Goal: Task Accomplishment & Management: Use online tool/utility

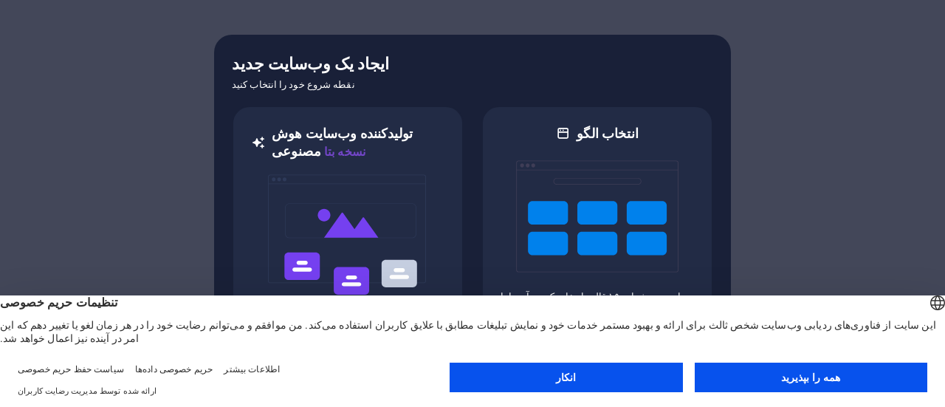
click at [733, 384] on button "همه را بپذیرید" at bounding box center [810, 377] width 232 height 30
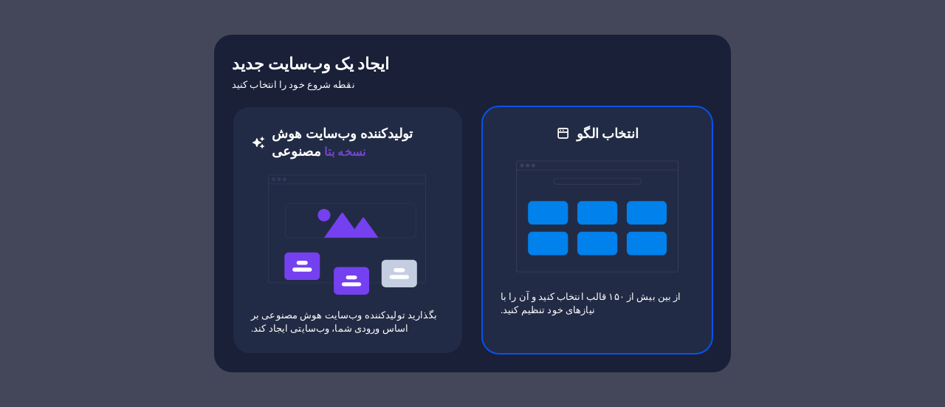
click at [589, 265] on img at bounding box center [597, 216] width 162 height 148
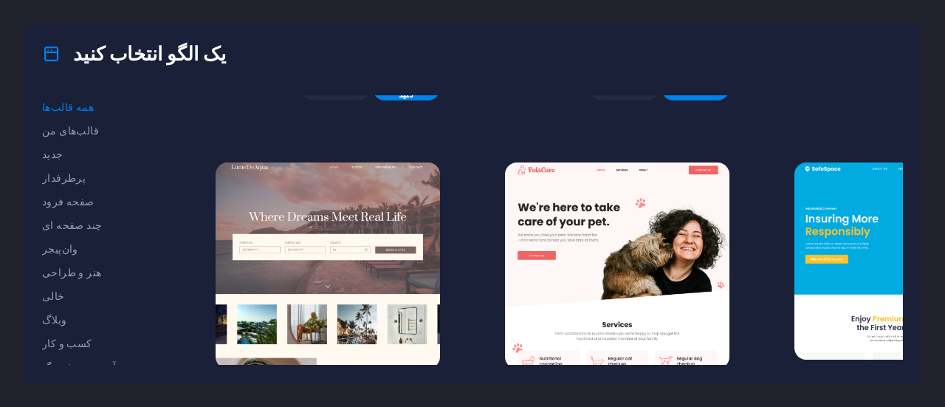
scroll to position [3068, 0]
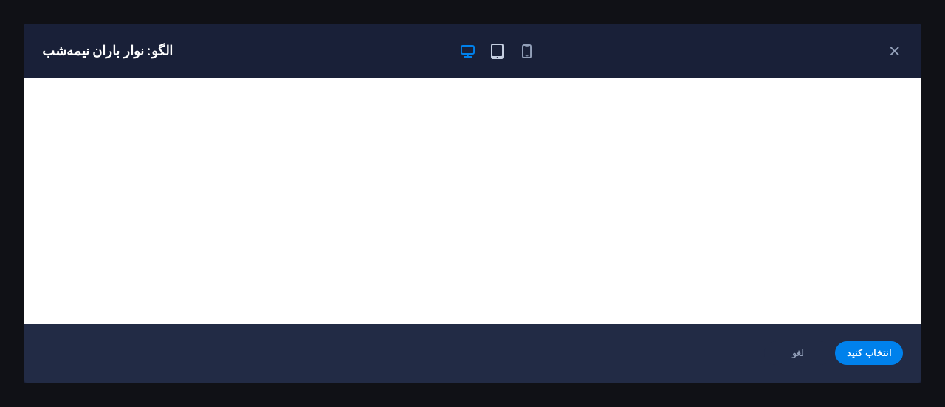
click at [503, 58] on icon "button" at bounding box center [497, 51] width 17 height 17
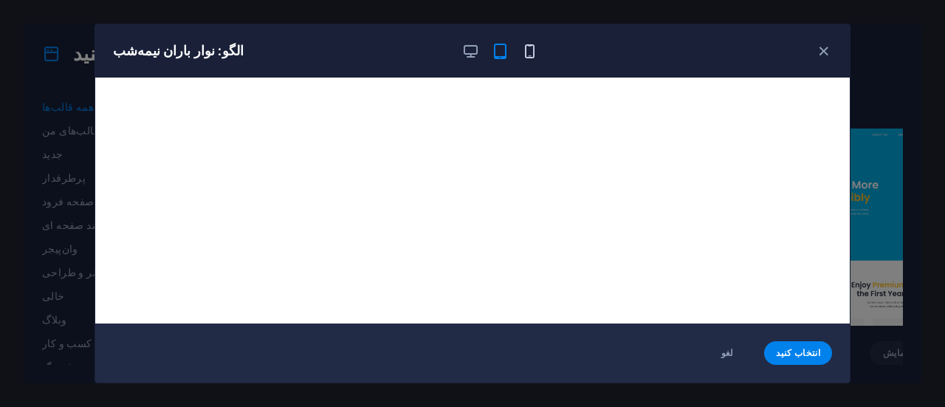
click at [529, 50] on icon "button" at bounding box center [529, 51] width 17 height 17
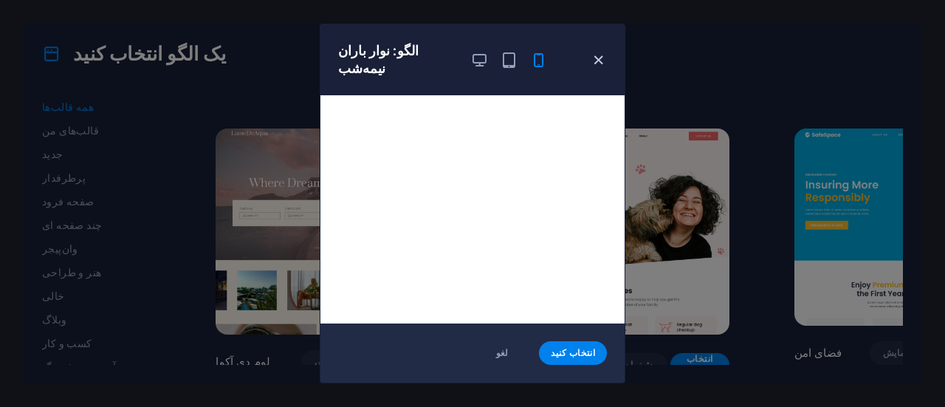
click at [598, 52] on icon "button" at bounding box center [598, 60] width 17 height 17
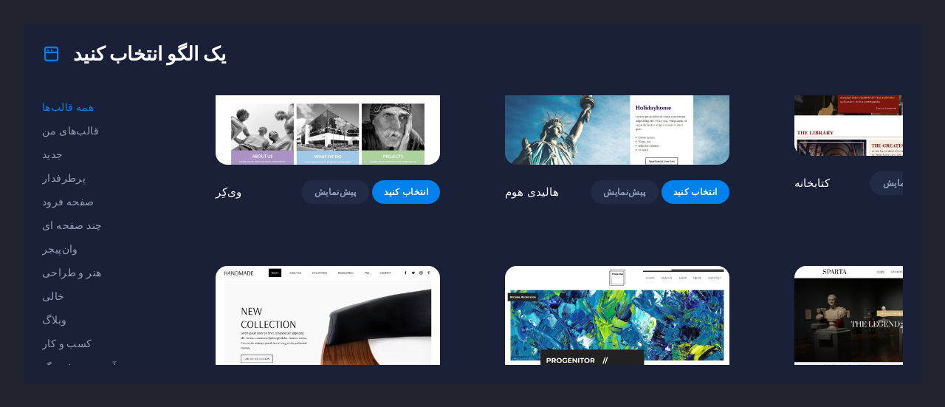
scroll to position [9119, 0]
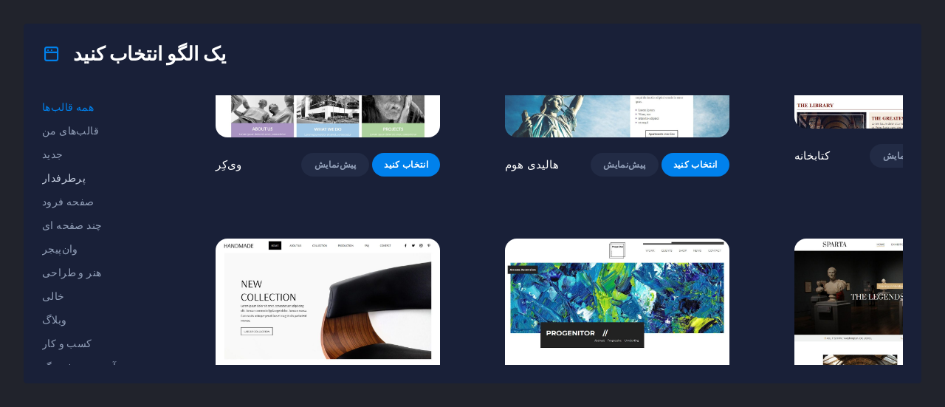
click at [53, 179] on font "پرطرفدار" at bounding box center [64, 178] width 44 height 12
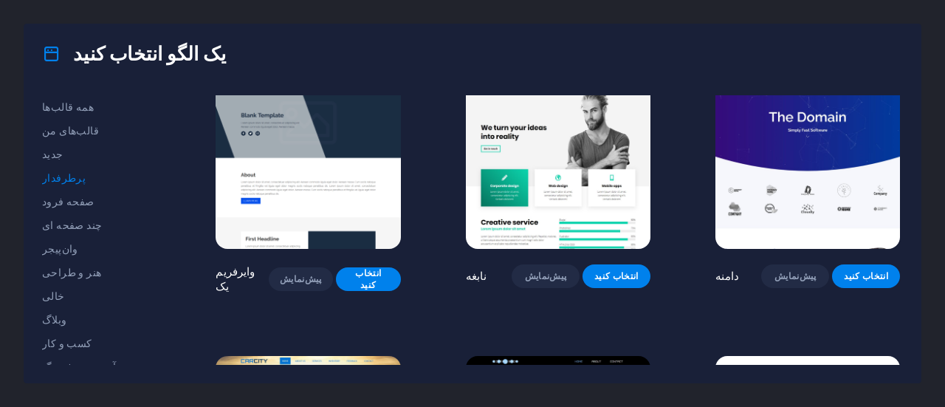
scroll to position [1338, 0]
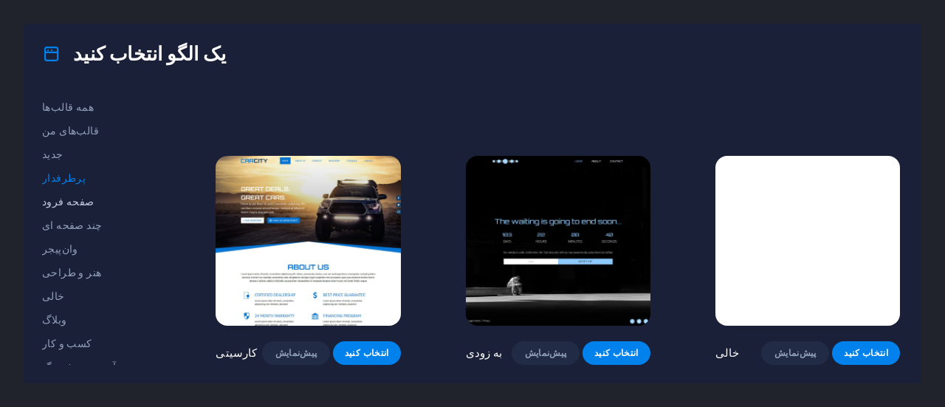
click at [59, 201] on font "صفحه فرود" at bounding box center [68, 202] width 52 height 12
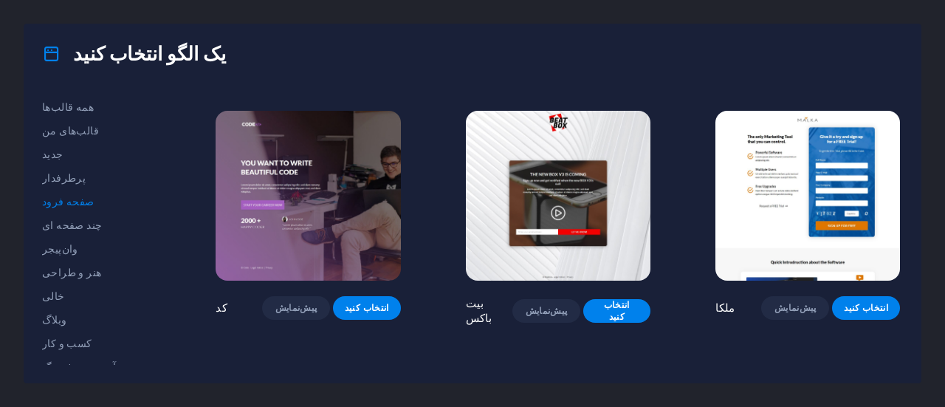
scroll to position [221, 0]
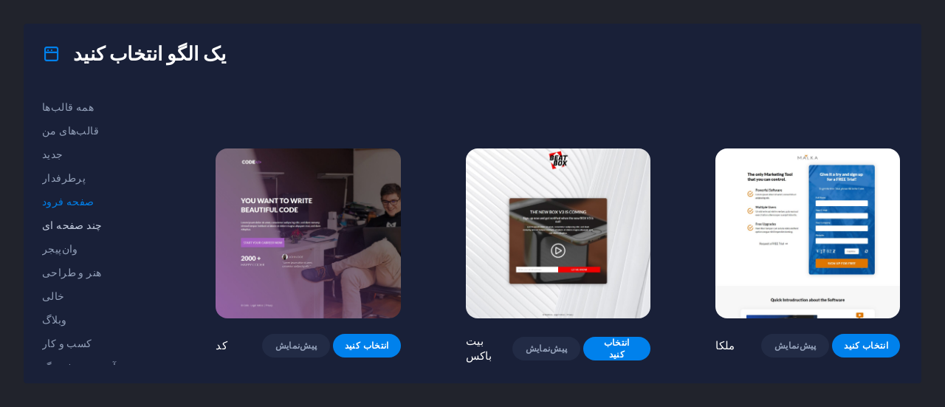
click at [60, 226] on font "چند صفحه ای" at bounding box center [72, 225] width 60 height 12
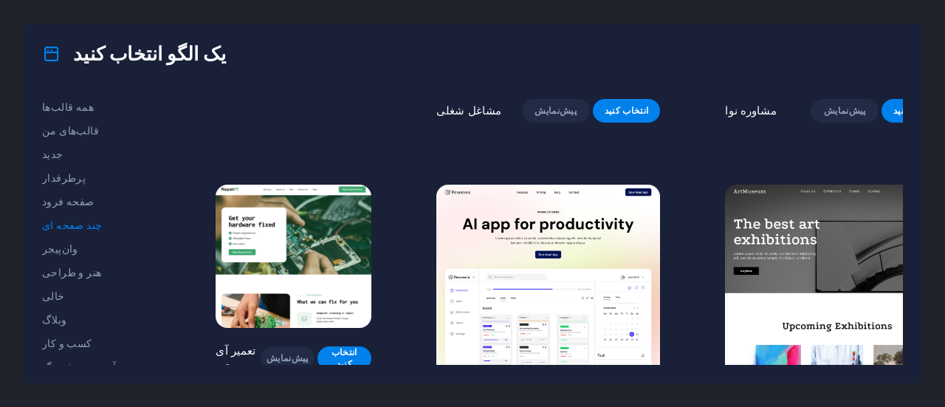
scroll to position [295, 0]
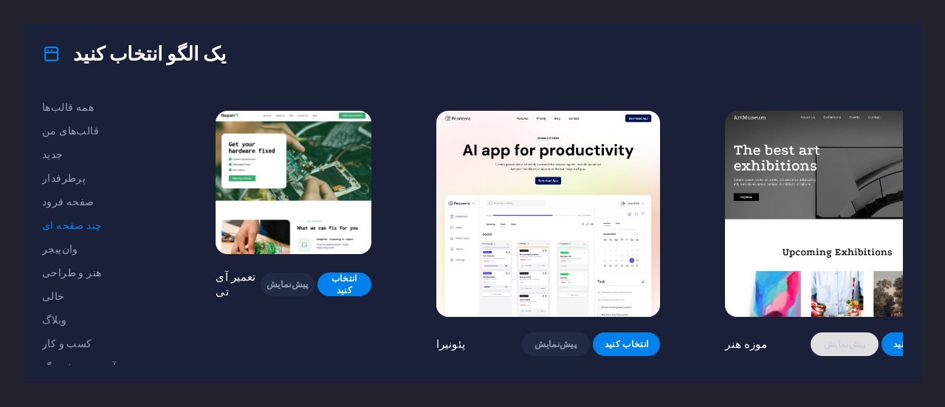
click at [824, 339] on font "پیش‌نمایش" at bounding box center [845, 344] width 42 height 10
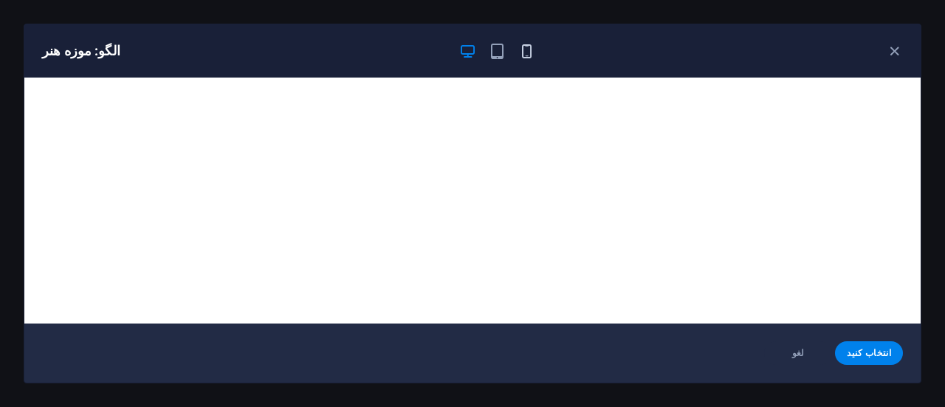
click at [521, 55] on icon "button" at bounding box center [526, 51] width 17 height 17
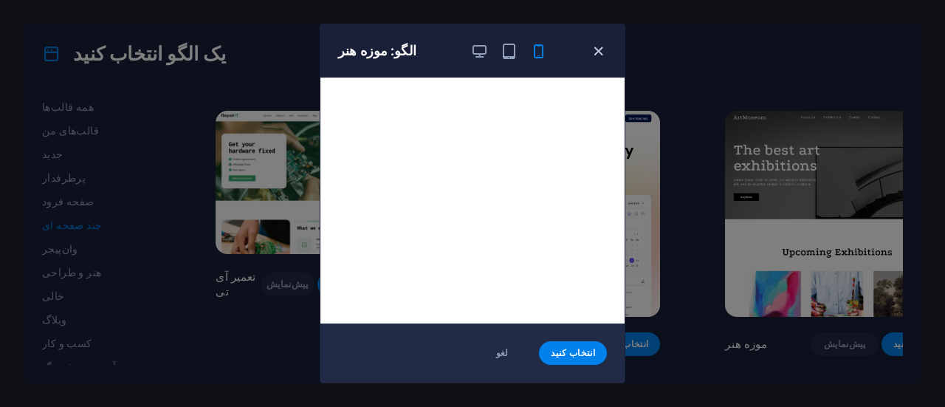
click at [594, 52] on icon "button" at bounding box center [598, 51] width 17 height 17
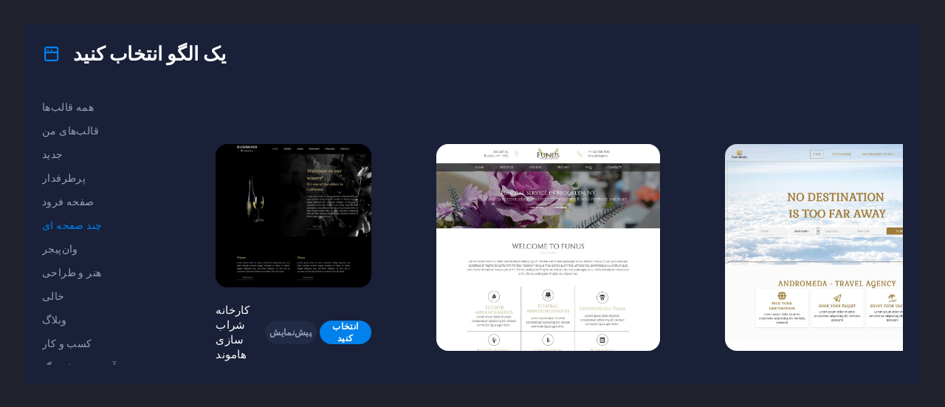
scroll to position [5830, 0]
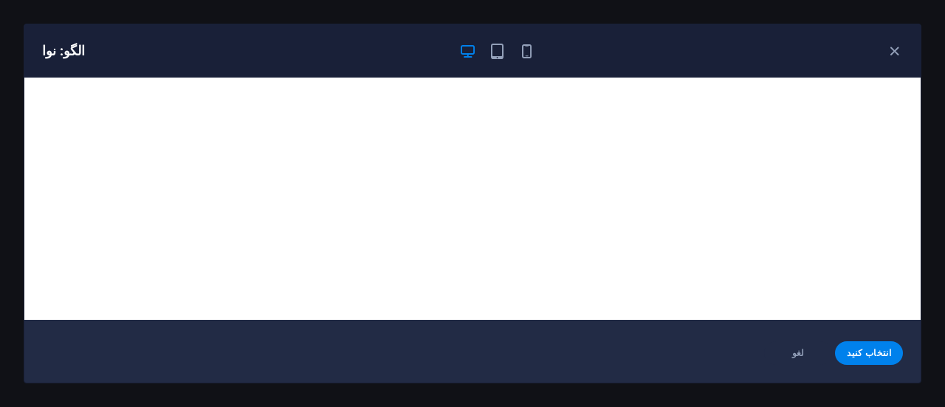
scroll to position [0, 0]
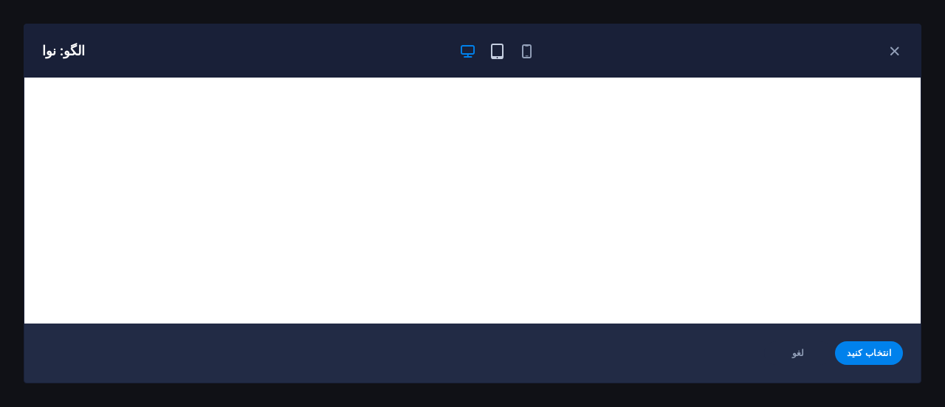
click at [495, 56] on icon "button" at bounding box center [497, 51] width 17 height 17
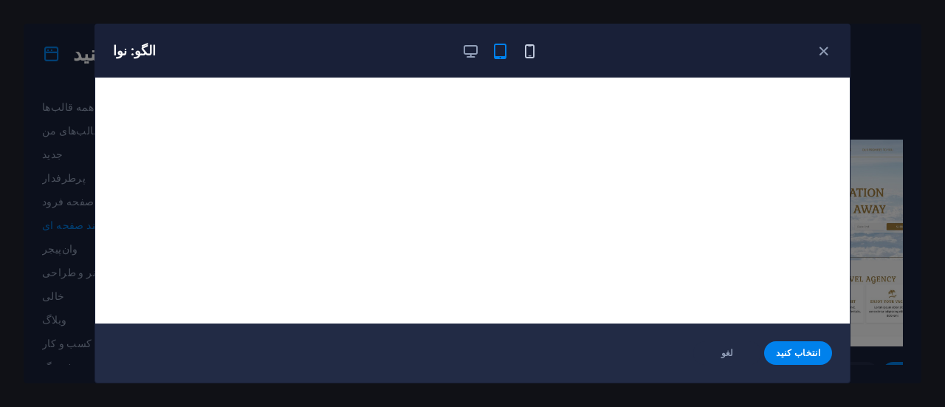
click at [525, 55] on icon "button" at bounding box center [529, 51] width 17 height 17
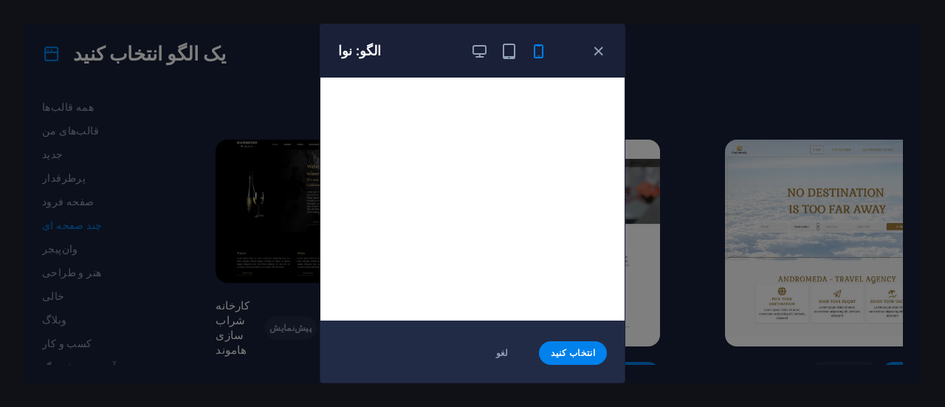
scroll to position [4, 0]
click at [598, 54] on icon "button" at bounding box center [598, 51] width 17 height 17
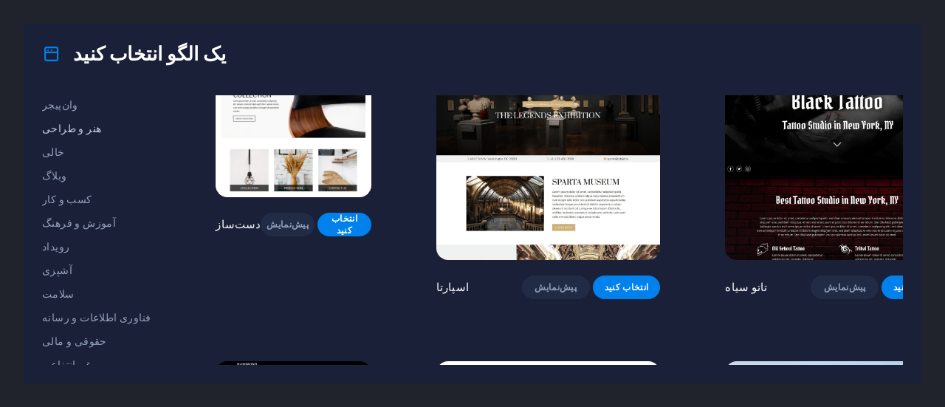
scroll to position [148, 0]
click at [72, 126] on font "هنر و طراحی" at bounding box center [71, 125] width 59 height 12
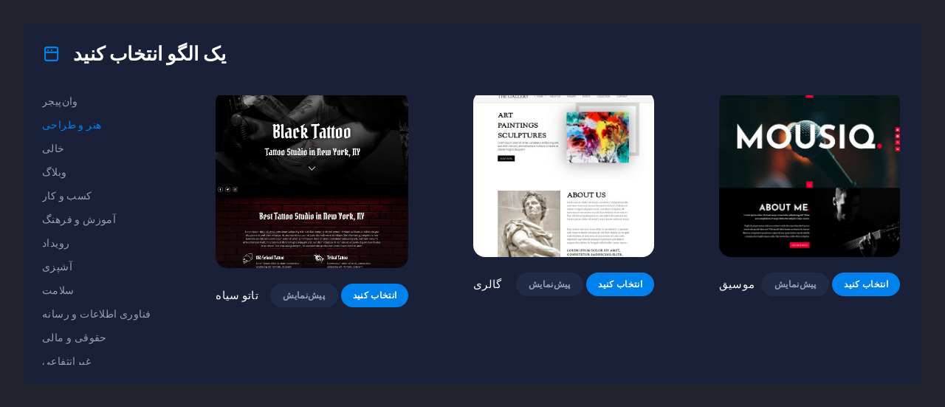
scroll to position [517, 0]
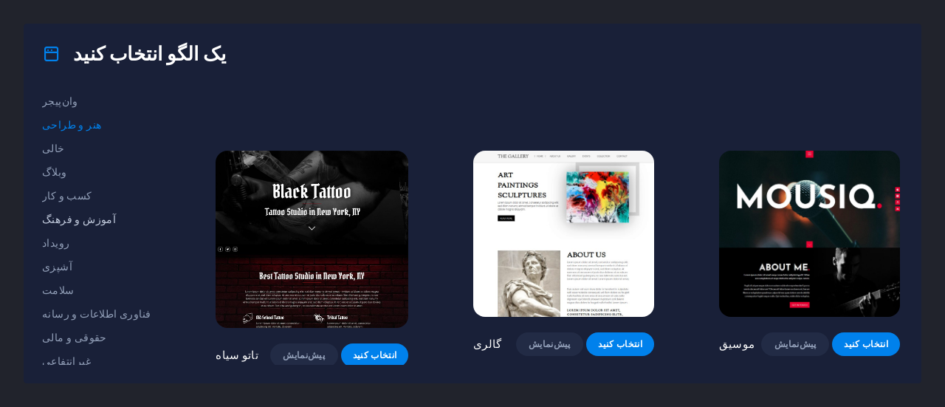
click at [82, 217] on font "آموزش و فرهنگ" at bounding box center [79, 219] width 74 height 12
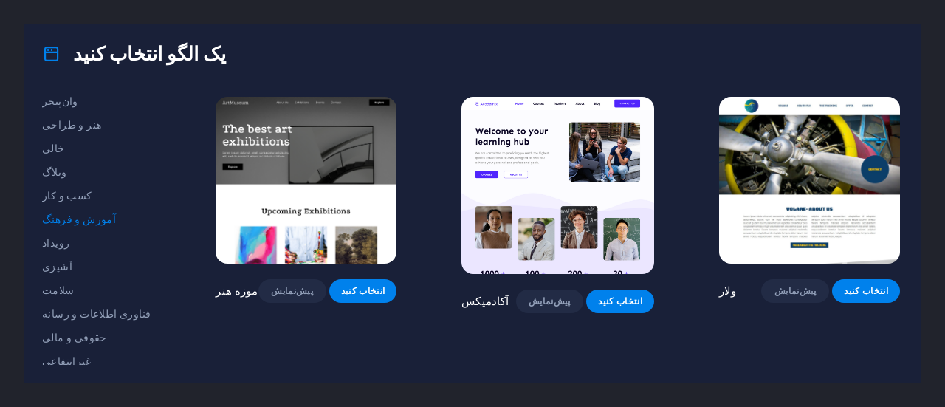
scroll to position [0, 0]
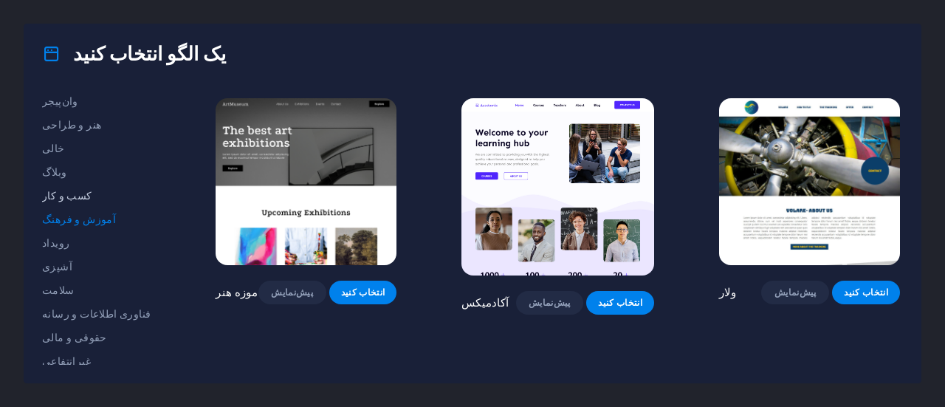
click at [69, 193] on font "کسب و کار" at bounding box center [67, 196] width 50 height 12
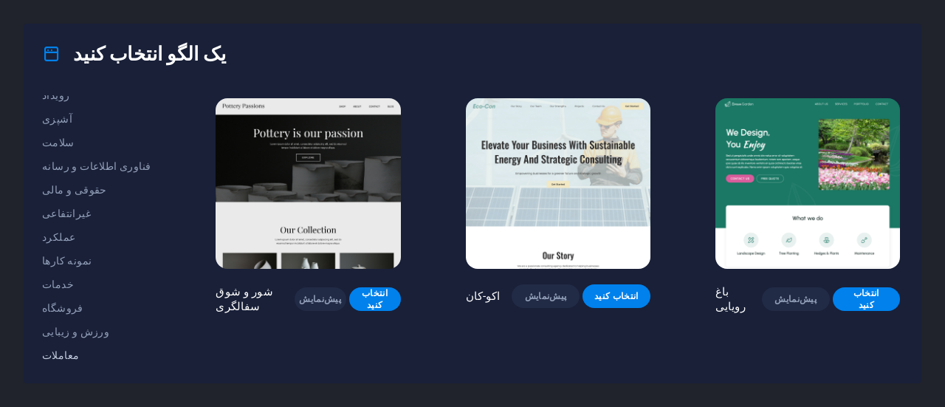
scroll to position [345, 0]
click at [62, 352] on font "قاب سیمی" at bounding box center [66, 353] width 49 height 12
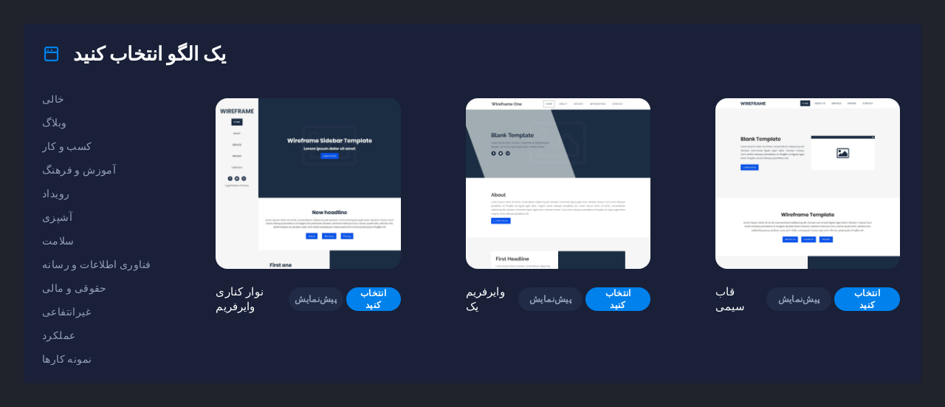
scroll to position [0, 0]
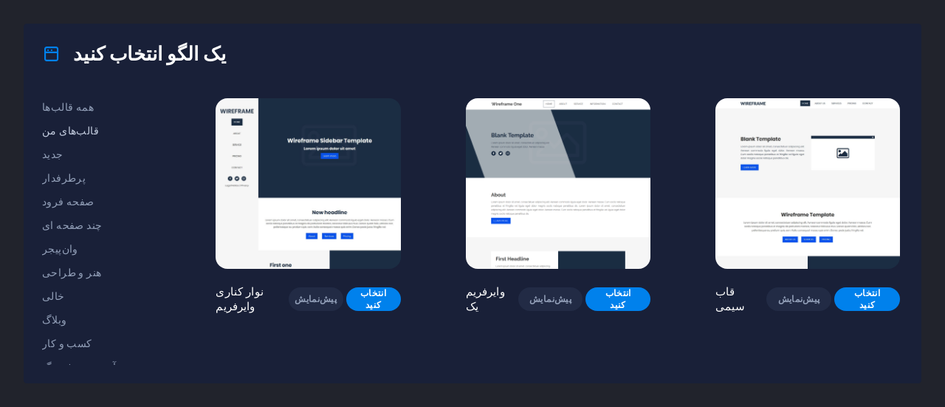
click at [69, 134] on font "قالب‌های من" at bounding box center [70, 131] width 57 height 12
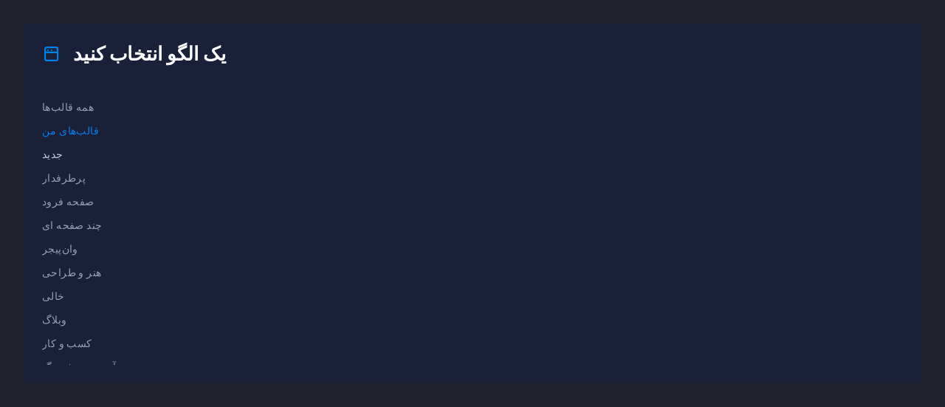
click at [57, 154] on font "جدید" at bounding box center [52, 154] width 21 height 12
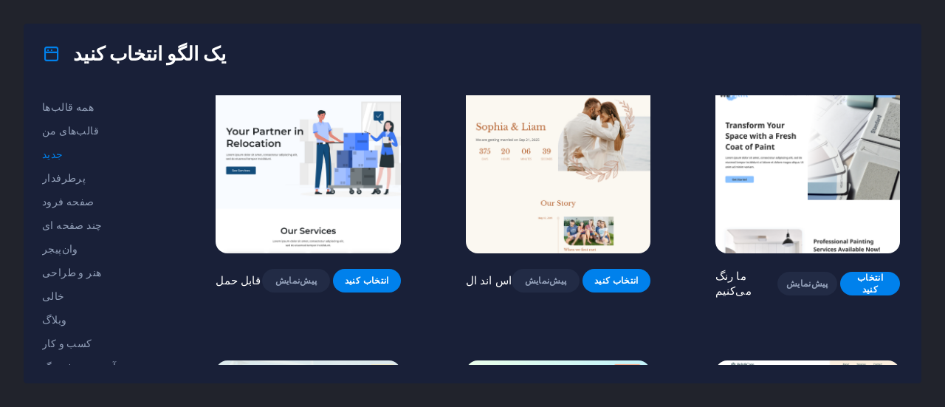
scroll to position [1344, 0]
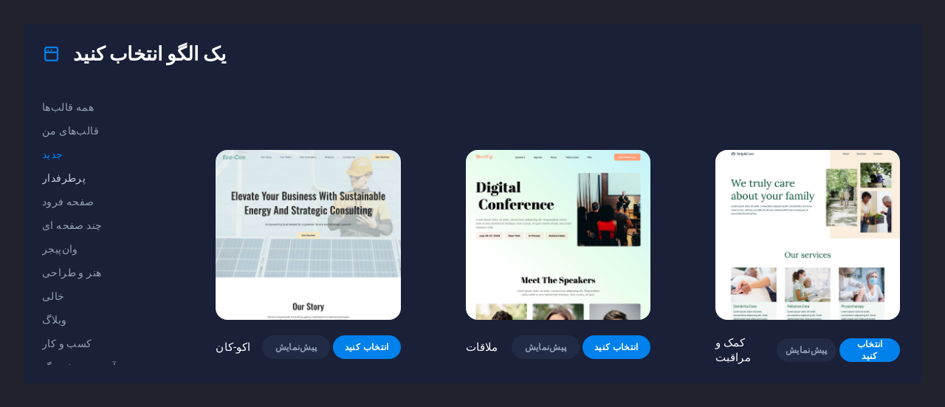
click at [66, 176] on font "پرطرفدار" at bounding box center [64, 178] width 44 height 12
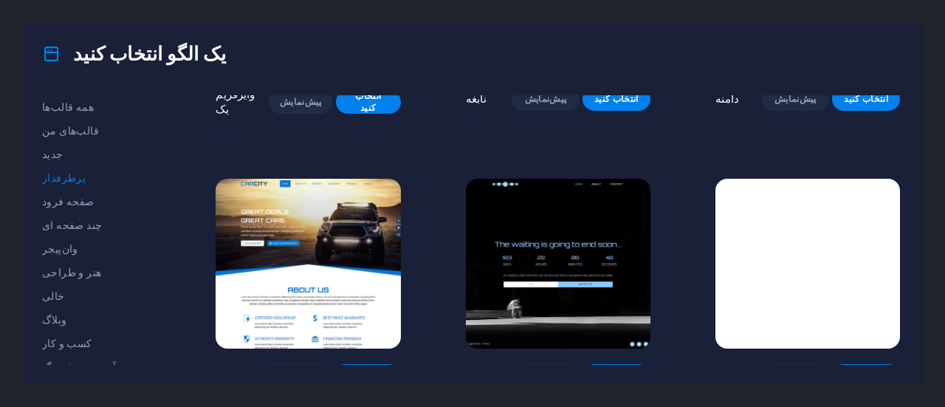
scroll to position [1319, 0]
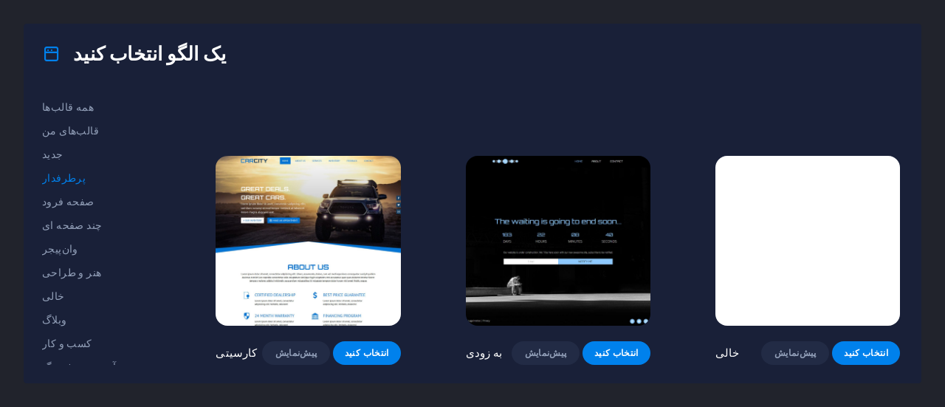
click at [550, 237] on img at bounding box center [558, 241] width 184 height 170
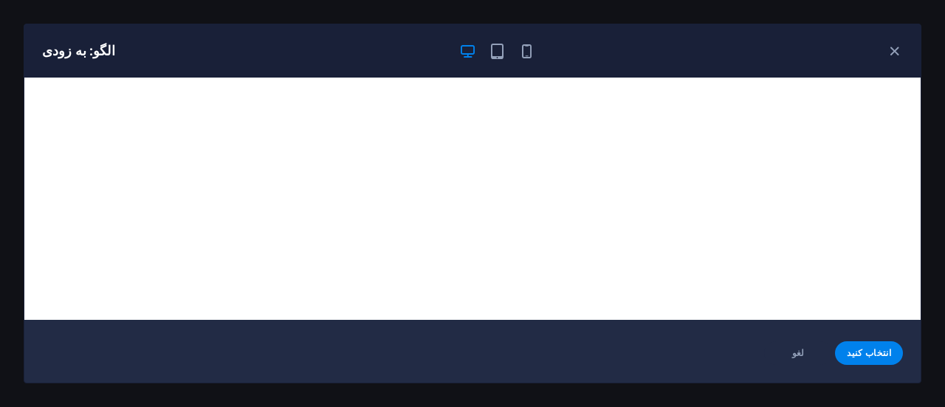
scroll to position [0, 0]
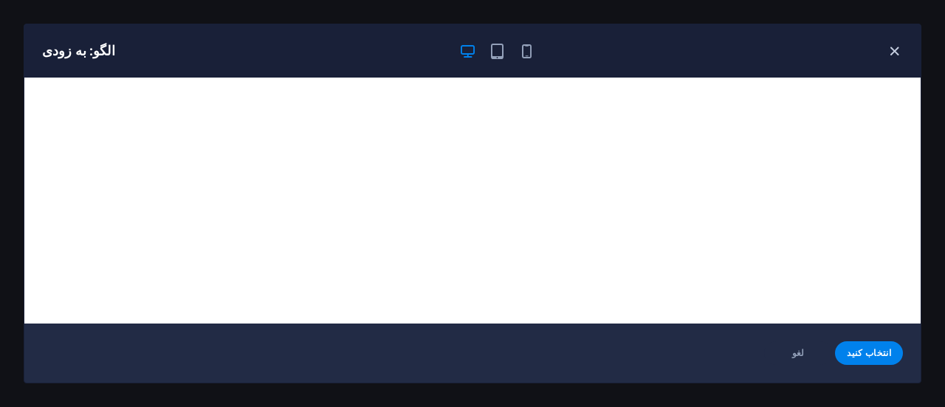
click at [898, 54] on icon "button" at bounding box center [894, 51] width 17 height 17
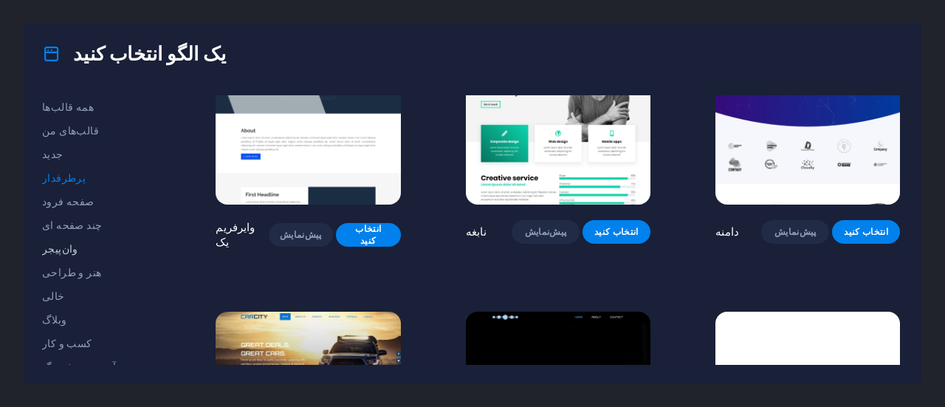
scroll to position [1116, 0]
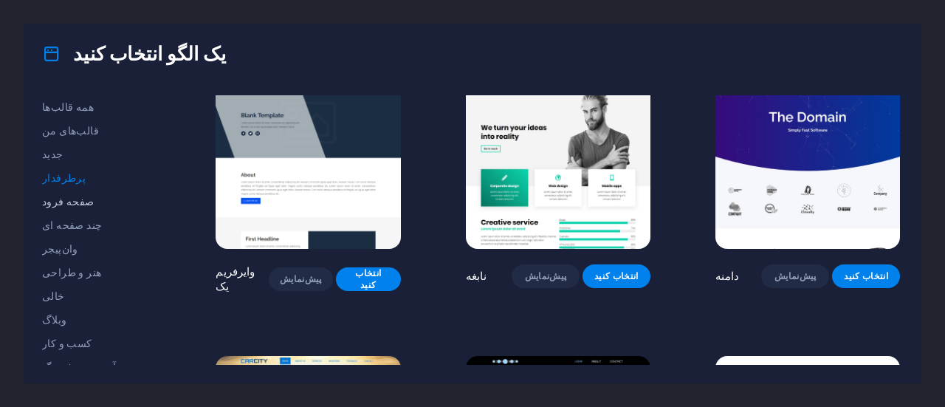
click at [69, 201] on font "صفحه فرود" at bounding box center [68, 202] width 52 height 12
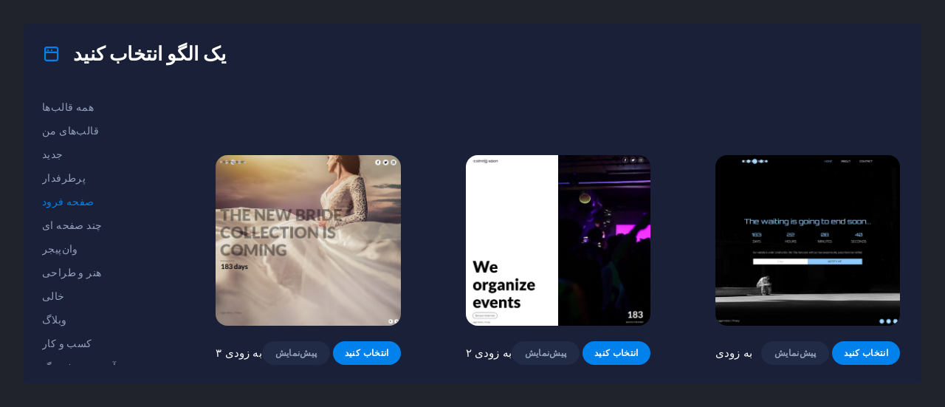
scroll to position [2163, 0]
click at [60, 225] on font "چند صفحه ای" at bounding box center [72, 225] width 60 height 12
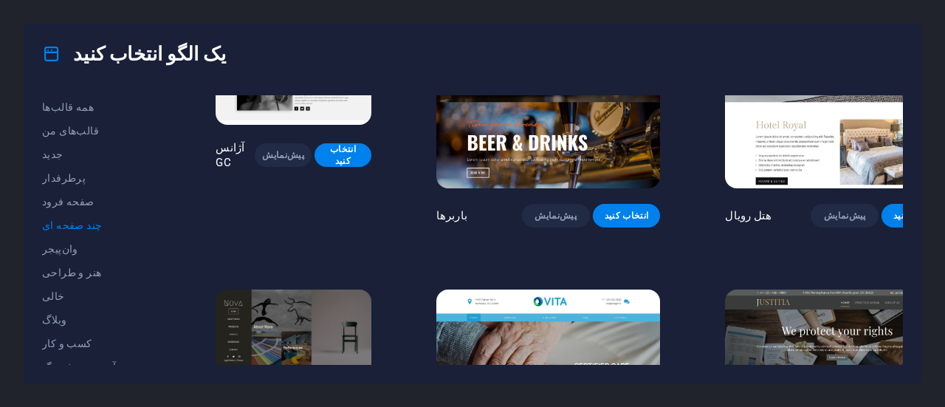
scroll to position [6331, 0]
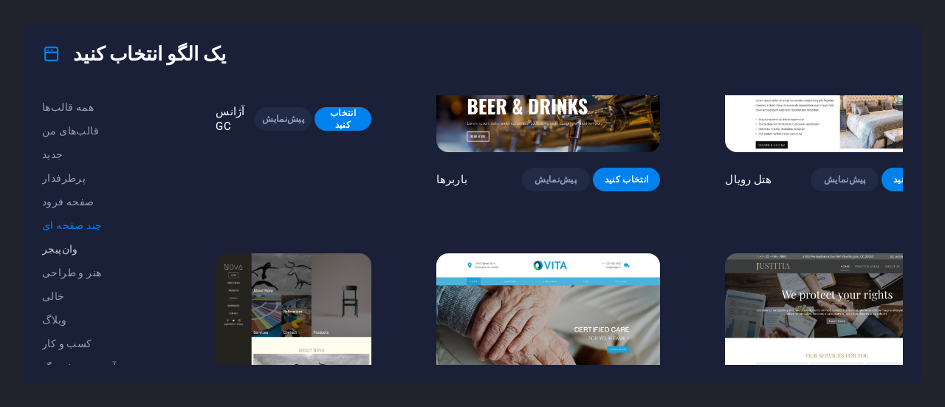
click at [46, 250] on font "وان‌پیجر" at bounding box center [60, 249] width 36 height 12
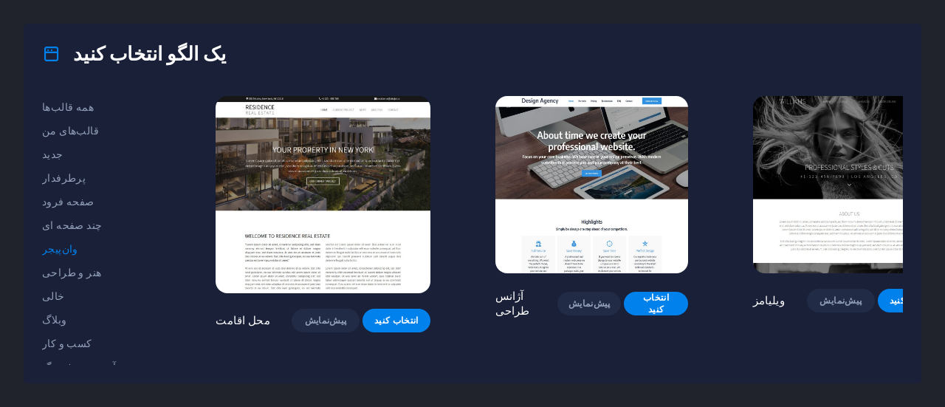
scroll to position [6886, 0]
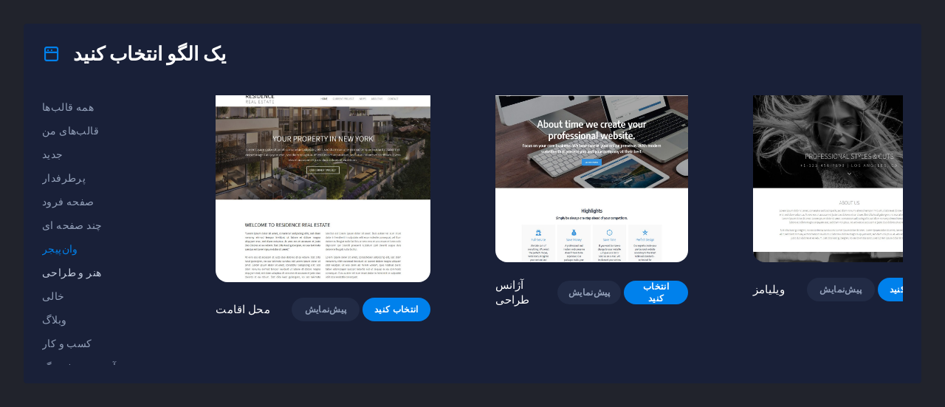
click at [63, 275] on font "هنر و طراحی" at bounding box center [71, 272] width 59 height 12
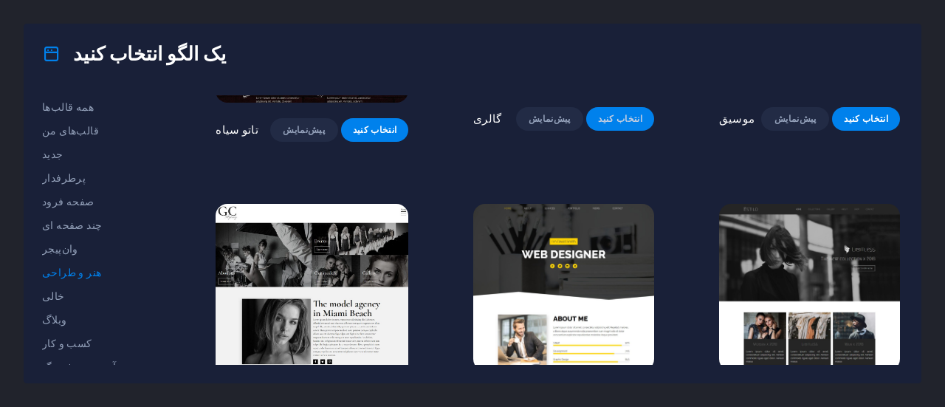
scroll to position [815, 0]
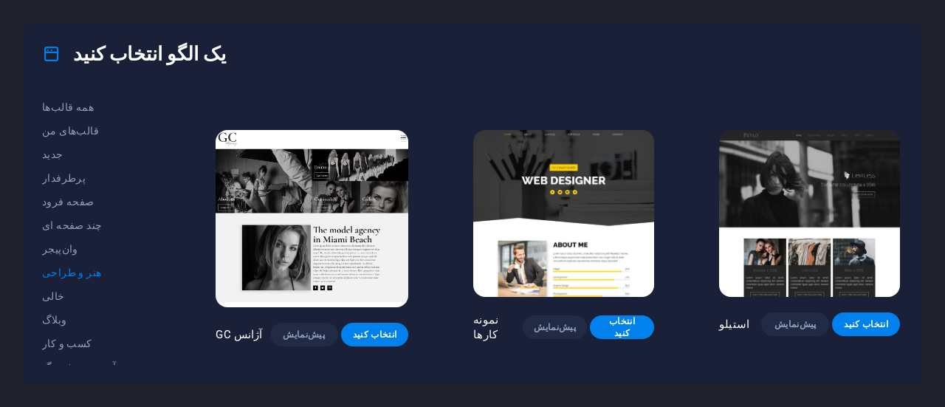
click at [597, 192] on img at bounding box center [563, 213] width 181 height 167
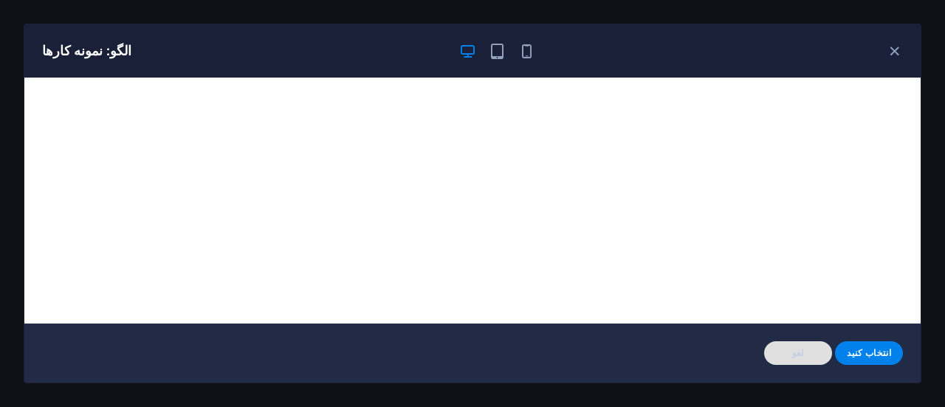
drag, startPoint x: 864, startPoint y: 351, endPoint x: 795, endPoint y: 362, distance: 70.2
click at [864, 351] on font "انتخاب کنید" at bounding box center [868, 353] width 44 height 10
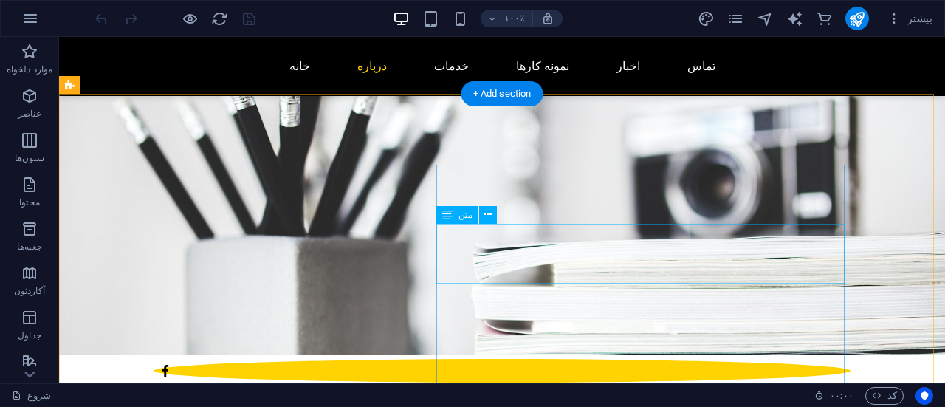
scroll to position [369, 0]
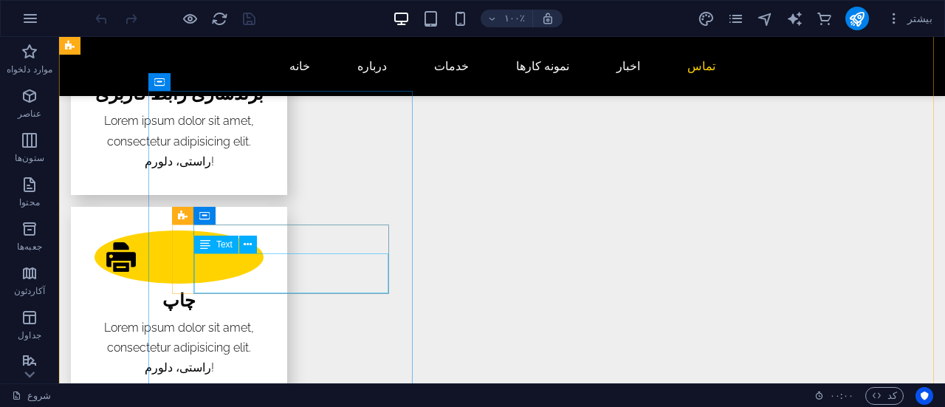
scroll to position [2804, 0]
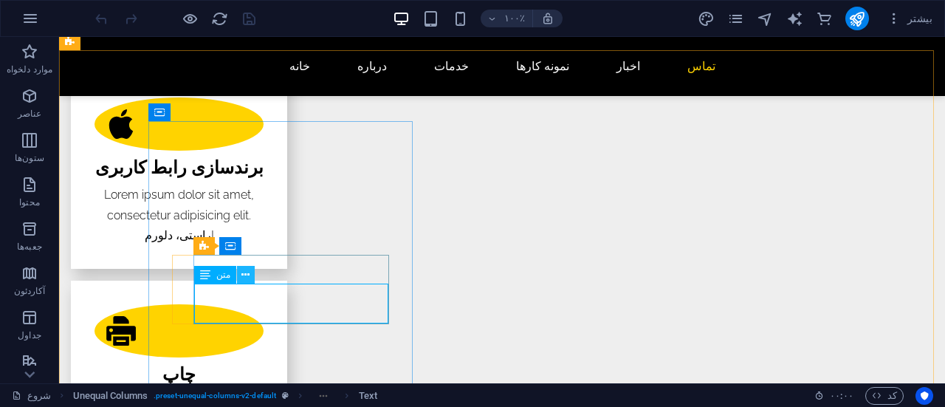
click at [244, 276] on icon at bounding box center [245, 274] width 8 height 15
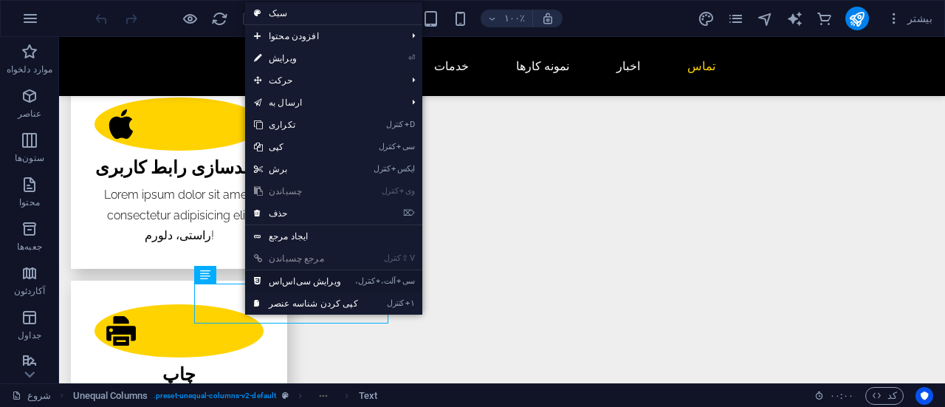
drag, startPoint x: 293, startPoint y: 283, endPoint x: 333, endPoint y: 351, distance: 78.1
click at [293, 283] on font "ویرایش سی‌اس‌اس" at bounding box center [305, 281] width 72 height 10
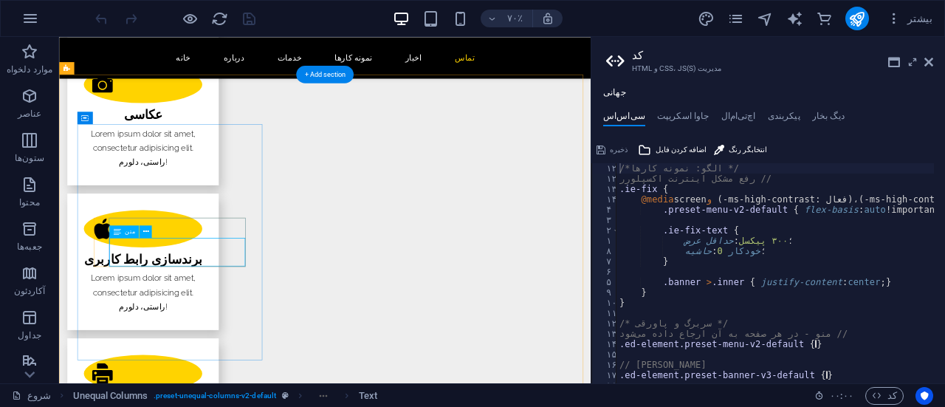
scroll to position [2811, 0]
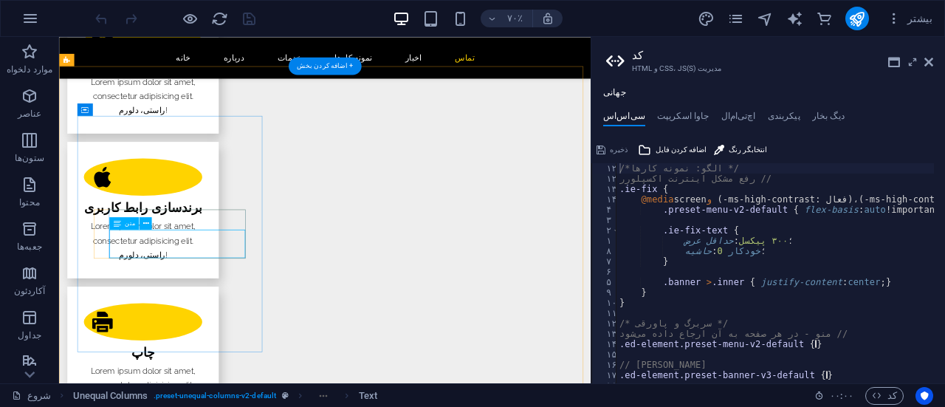
click at [152, 249] on div "برای جایگزینی محتوای موجود، آن را به اینجا بکشید. اگر می‌خواهید عنصر جدیدی ایجا…" at bounding box center [324, 210] width 531 height 346
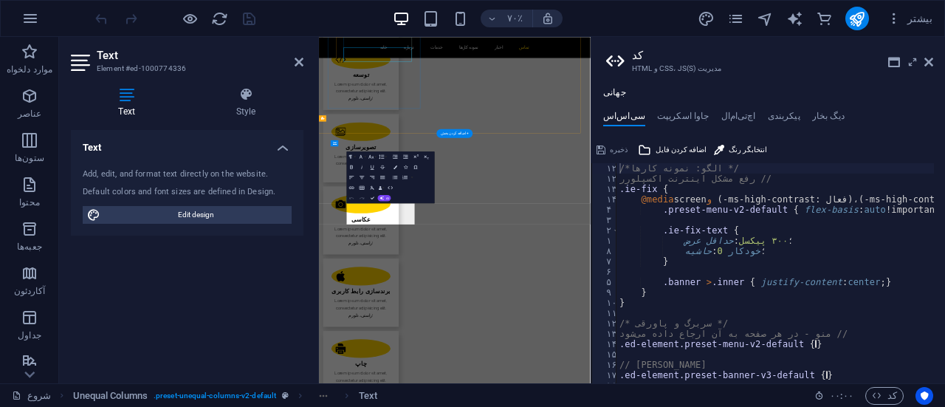
scroll to position [3057, 0]
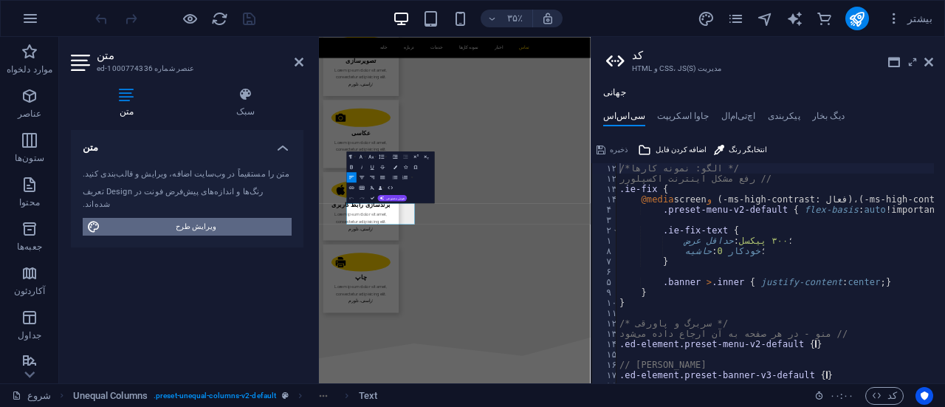
click at [174, 218] on span "ویرایش طرح" at bounding box center [196, 227] width 182 height 18
select select "px"
select select "300"
select select "px"
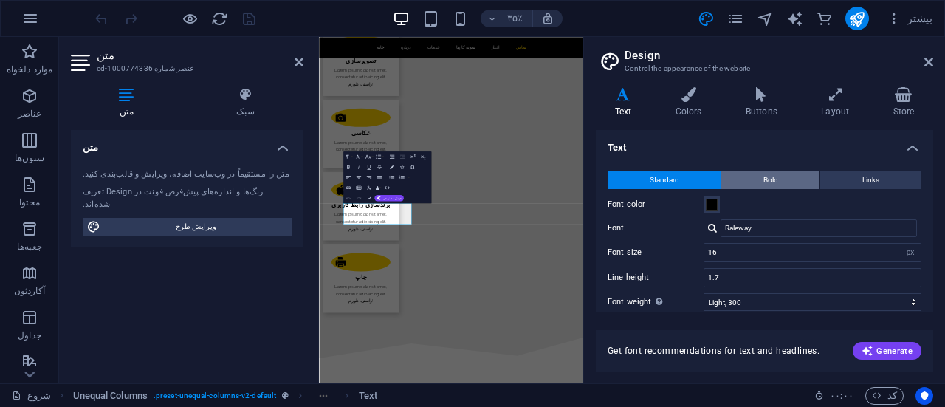
click at [763, 178] on span "Bold" at bounding box center [770, 180] width 15 height 18
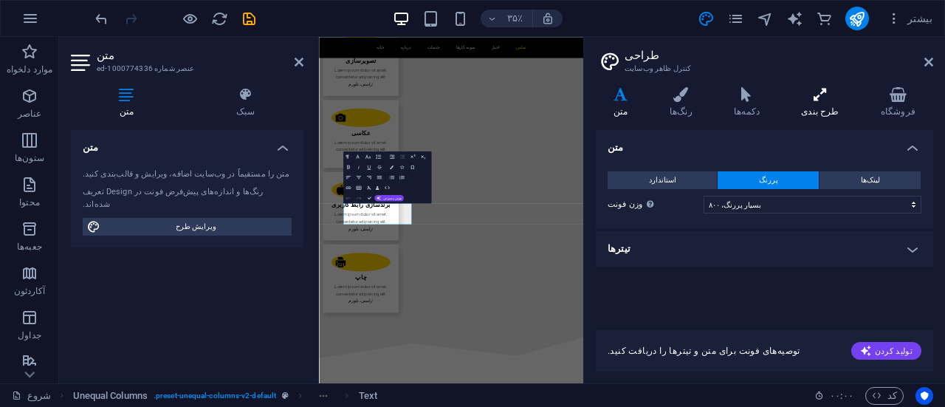
click at [817, 106] on font "طرح بندی" at bounding box center [820, 111] width 38 height 10
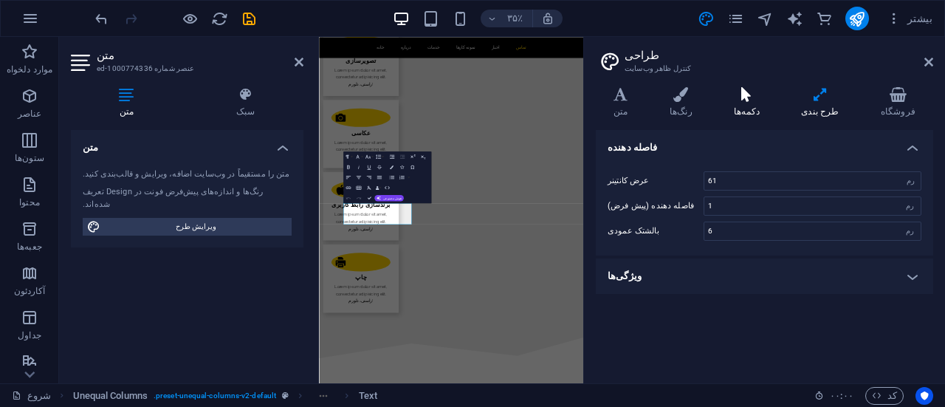
click at [751, 104] on h4 "دکمه‌ها" at bounding box center [749, 102] width 67 height 31
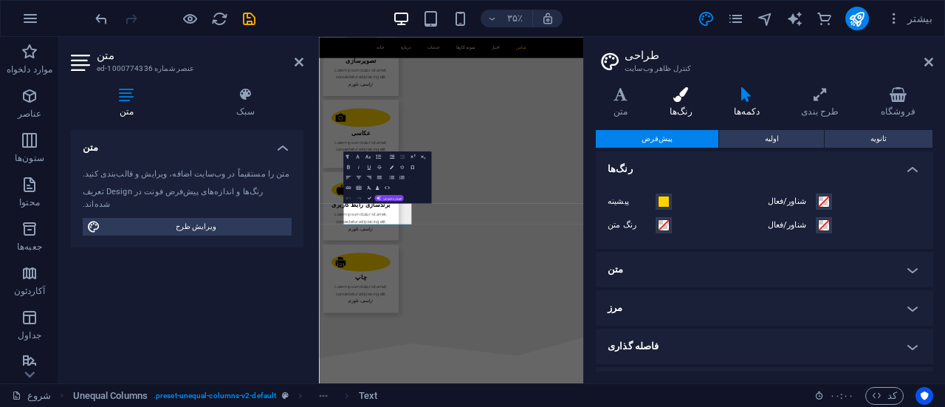
click at [690, 101] on icon at bounding box center [681, 94] width 58 height 15
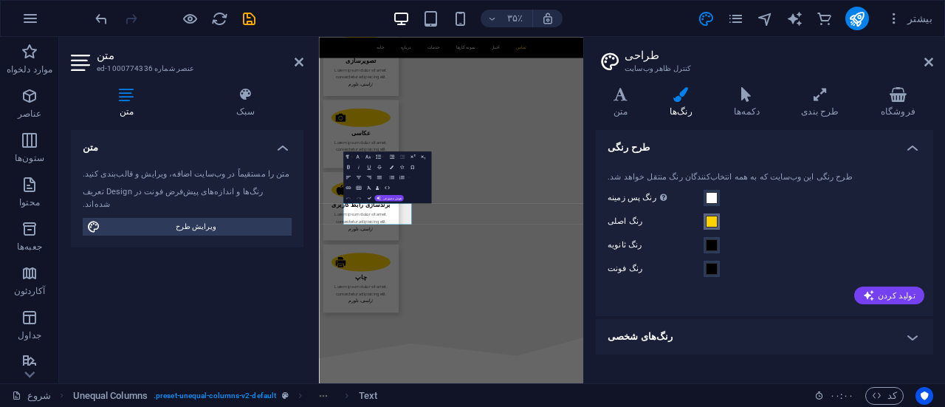
click at [708, 218] on span at bounding box center [711, 221] width 12 height 12
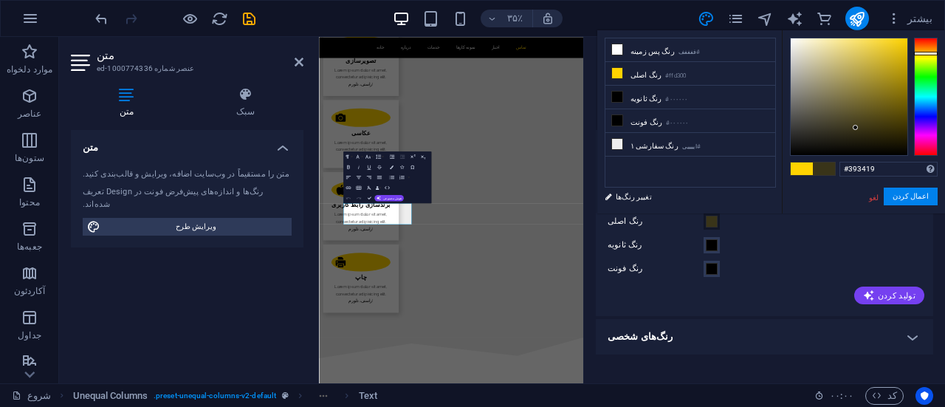
drag, startPoint x: 822, startPoint y: 132, endPoint x: 855, endPoint y: 128, distance: 33.5
click at [855, 128] on div at bounding box center [848, 96] width 117 height 117
type input "#ffd300"
click at [902, 195] on font "اعمال کردن" at bounding box center [910, 196] width 36 height 8
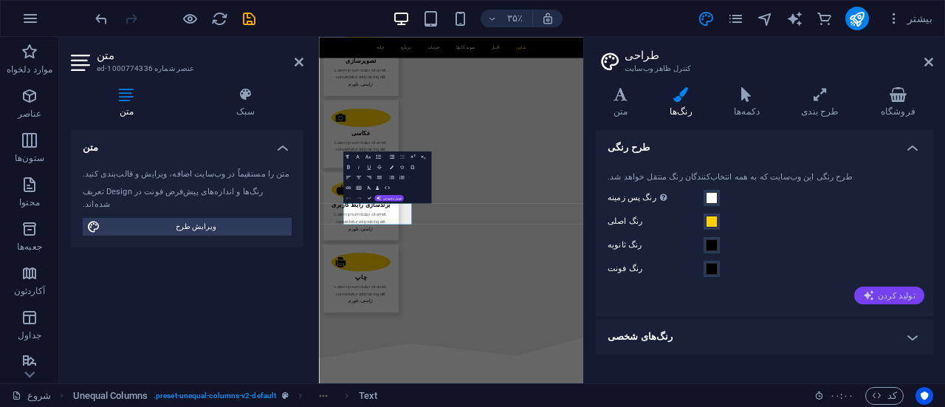
click at [892, 294] on font "تولید کردن" at bounding box center [896, 296] width 38 height 10
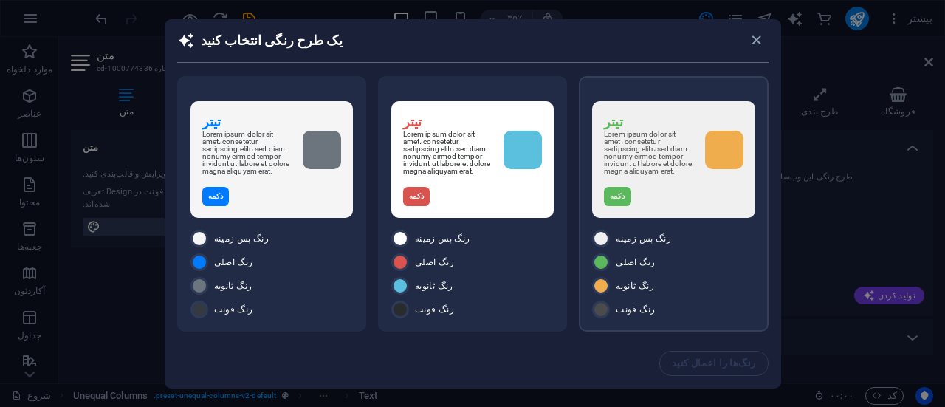
click at [731, 155] on div at bounding box center [724, 150] width 38 height 38
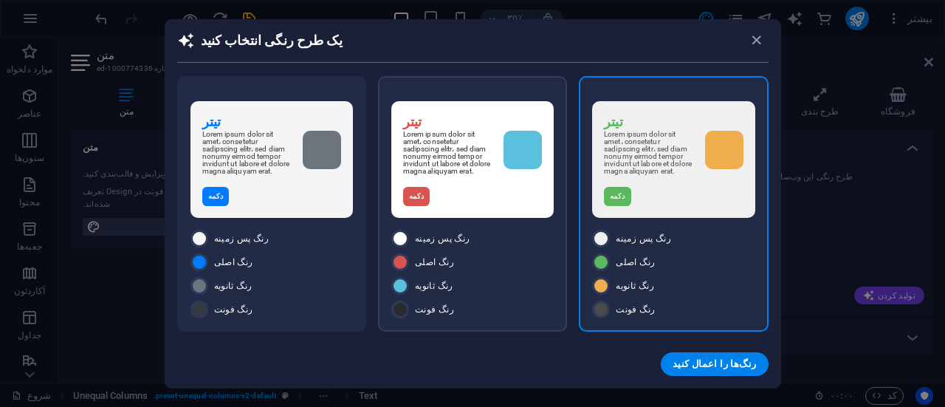
click at [517, 156] on div at bounding box center [522, 150] width 38 height 38
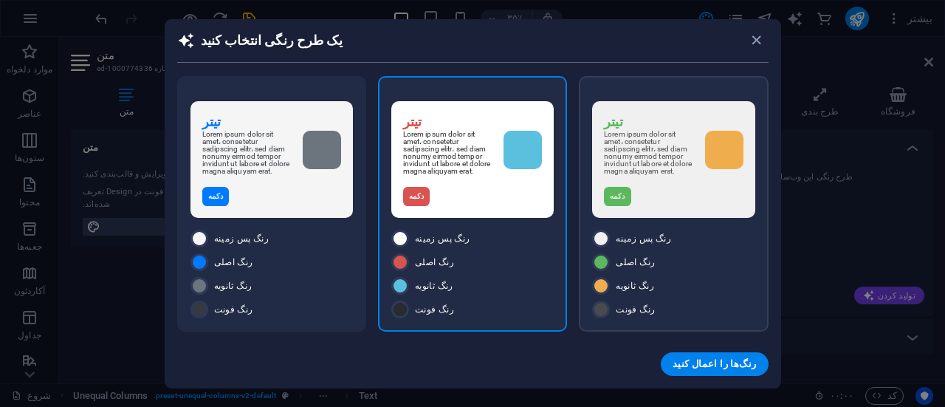
click at [725, 154] on div at bounding box center [724, 150] width 38 height 38
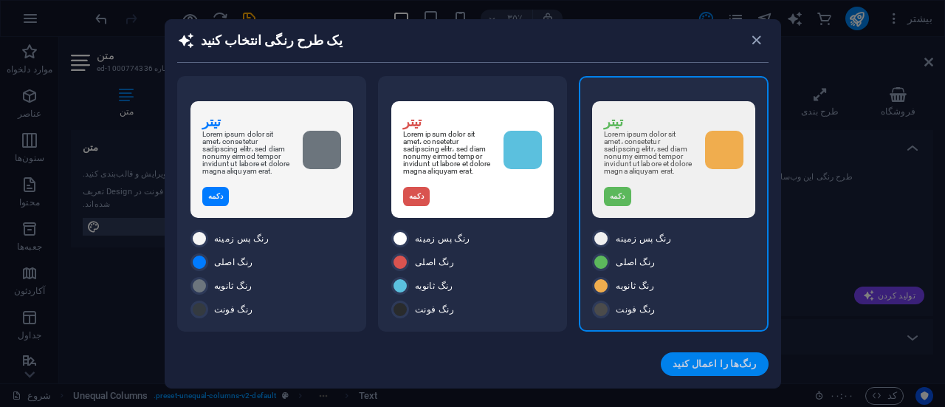
click at [711, 359] on font "رنگ‌ها را اعمال کنید" at bounding box center [714, 363] width 84 height 11
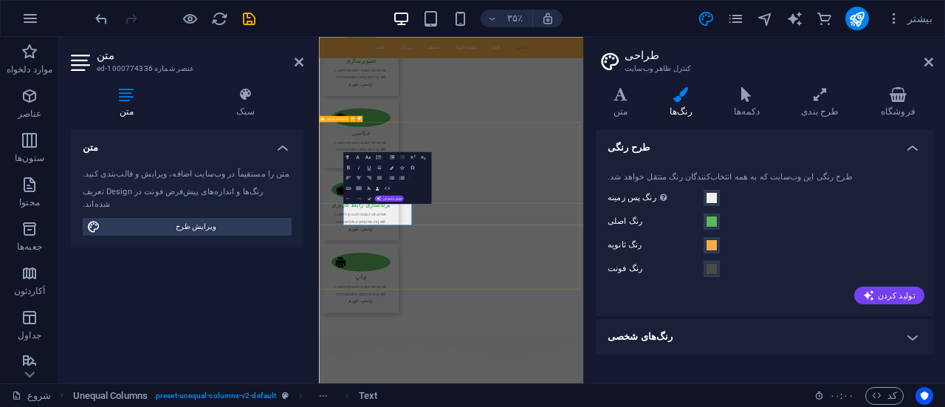
scroll to position [3056, 0]
click at [219, 303] on div "متن متن را مستقیماً در وب‌سایت اضافه، ویرایش و قالب‌بندی کنید. رنگ‌ها و اندازه‌…" at bounding box center [187, 250] width 232 height 241
click at [180, 221] on span "ویرایش طرح" at bounding box center [196, 227] width 182 height 18
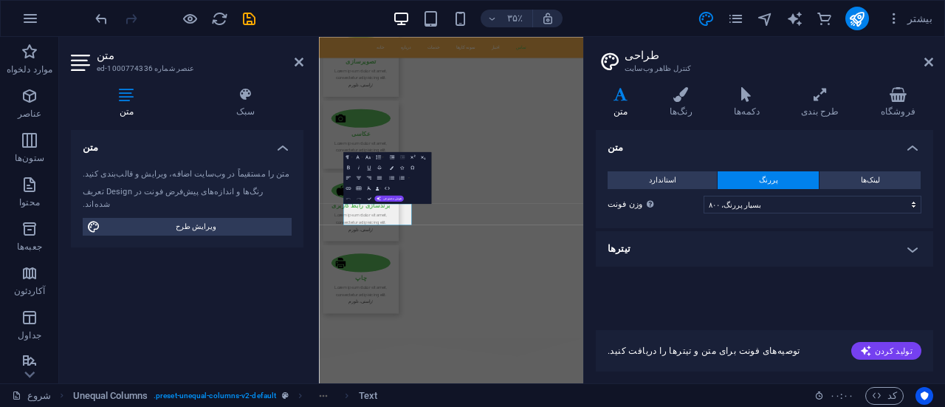
click at [617, 106] on h4 "متن" at bounding box center [624, 102] width 56 height 31
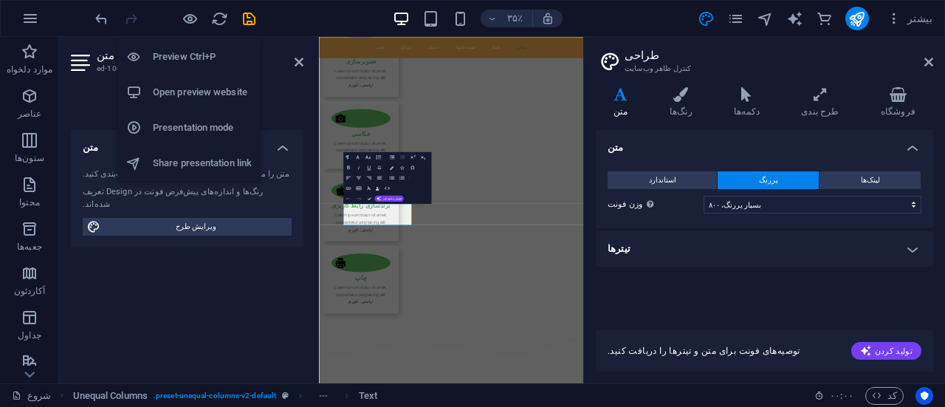
click at [172, 52] on h6 "Preview Ctrl+P" at bounding box center [202, 57] width 99 height 18
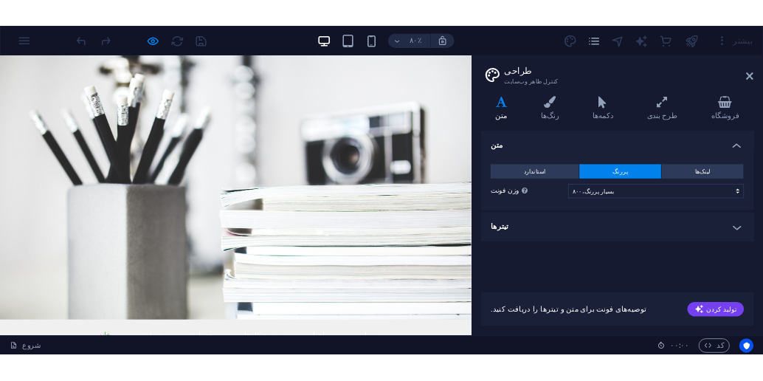
scroll to position [0, 0]
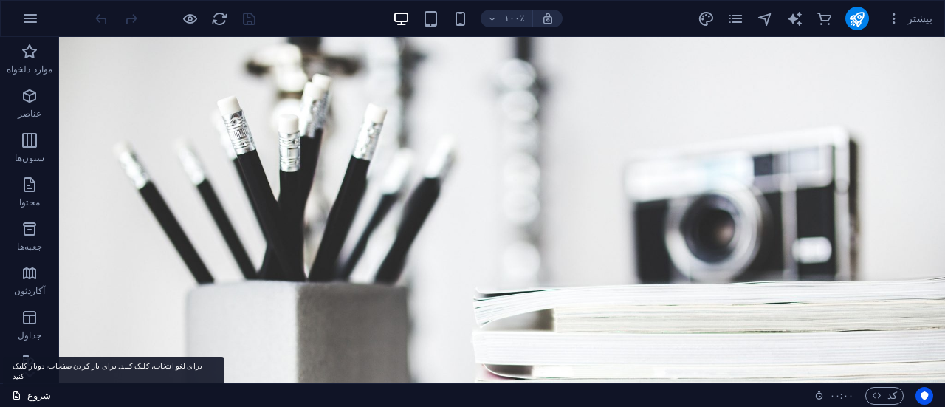
click at [40, 380] on font "شروع" at bounding box center [39, 395] width 24 height 11
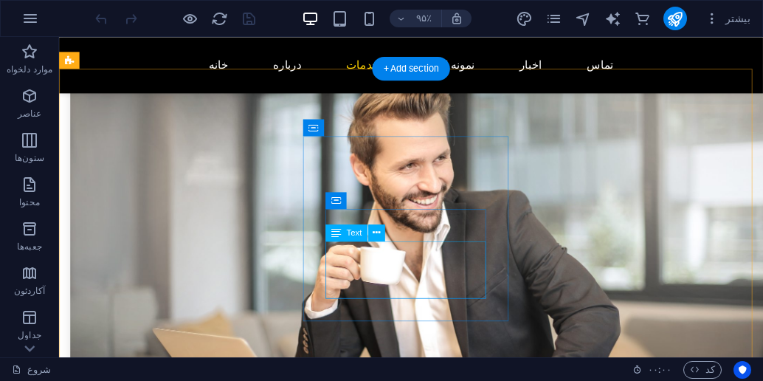
scroll to position [886, 0]
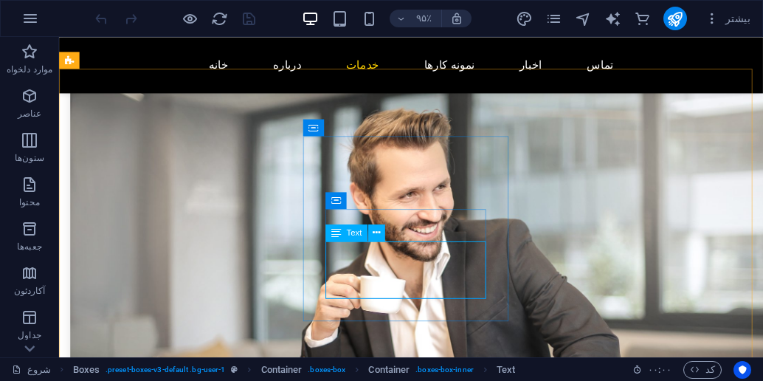
click at [353, 235] on span "Text" at bounding box center [353, 232] width 15 height 8
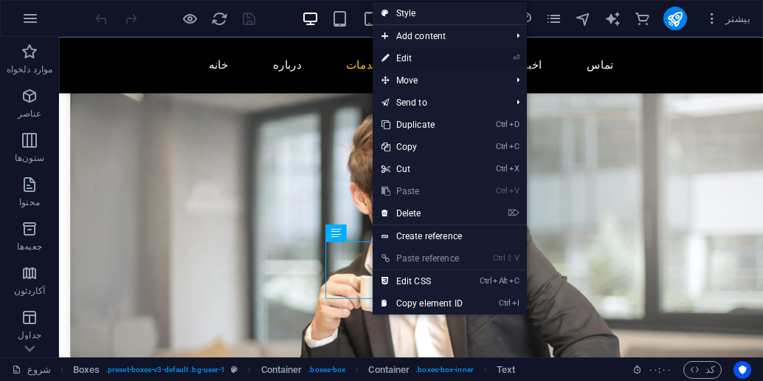
click at [402, 58] on link "⏎ Edit" at bounding box center [422, 58] width 99 height 22
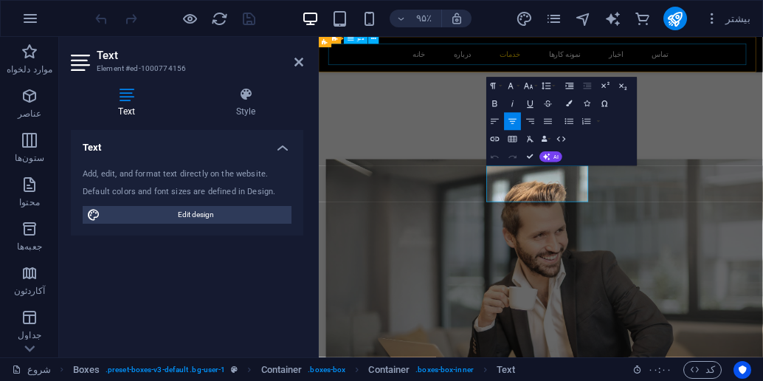
scroll to position [956, 0]
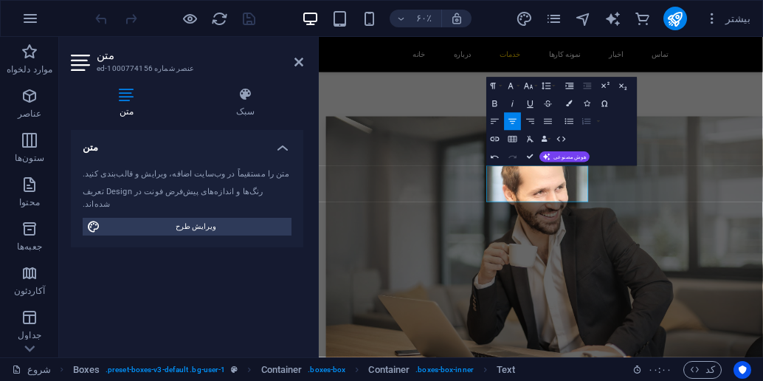
drag, startPoint x: 624, startPoint y: 127, endPoint x: 601, endPoint y: 139, distance: 25.4
click at [600, 126] on div "قالب پاراگراف عادی عنوان ۱ عنوان ۲ عنوان ۳ عنوان ۴ عنوان ۵ عنوان ۶ کد خانواده ف…" at bounding box center [562, 121] width 151 height 89
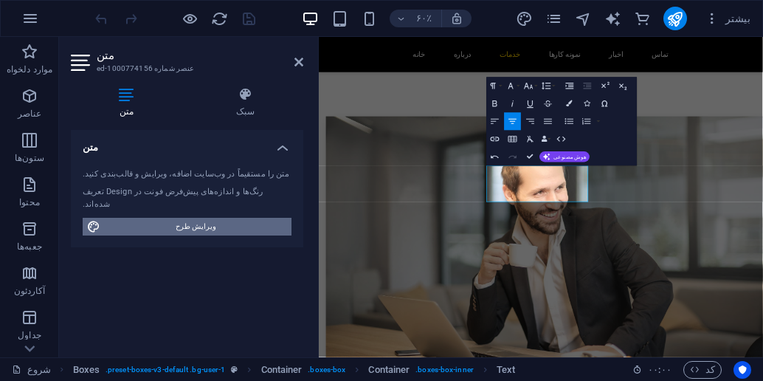
click at [210, 222] on font "ویرایش طرح" at bounding box center [196, 226] width 41 height 8
select select "px"
select select "300"
select select "px"
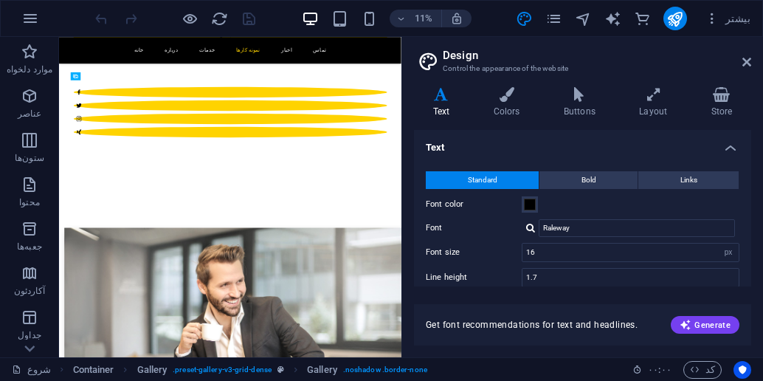
scroll to position [1797, 0]
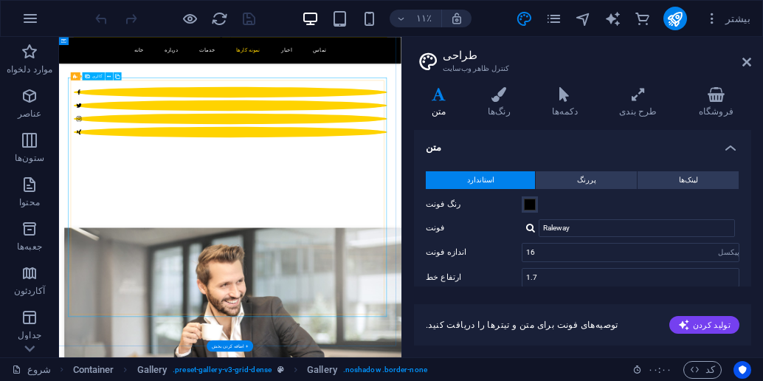
select select "4"
select select "px"
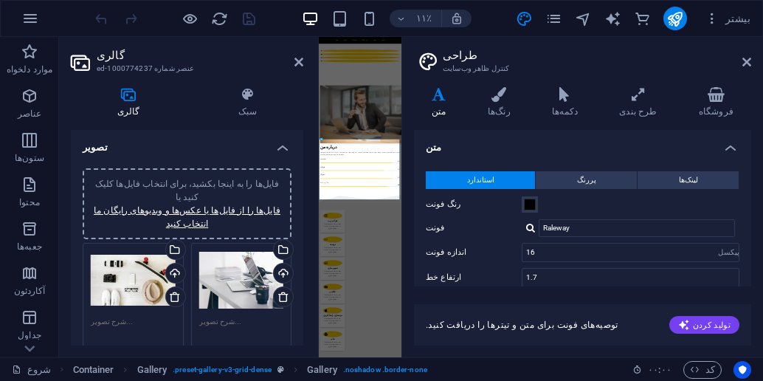
click at [122, 256] on div "فایل‌ها را به اینجا بکشید، برای انتخاب فایل‌ها کلیک کنید یا فایل‌ها را از فایل‌…" at bounding box center [133, 280] width 85 height 59
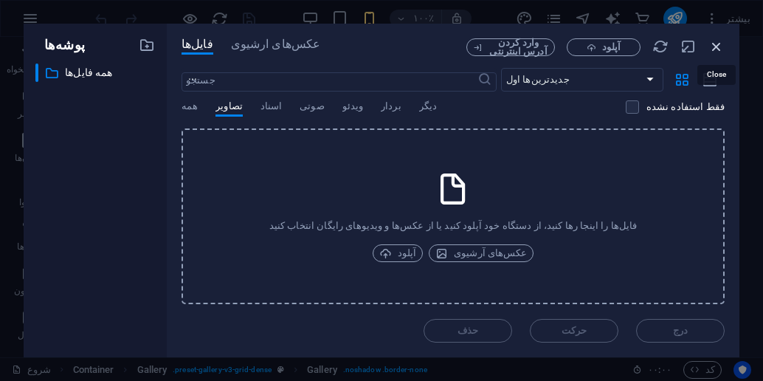
click at [716, 44] on icon "button" at bounding box center [716, 46] width 16 height 16
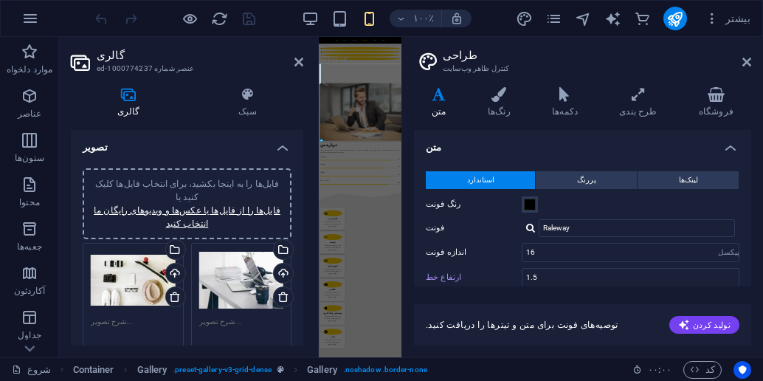
scroll to position [2854, 0]
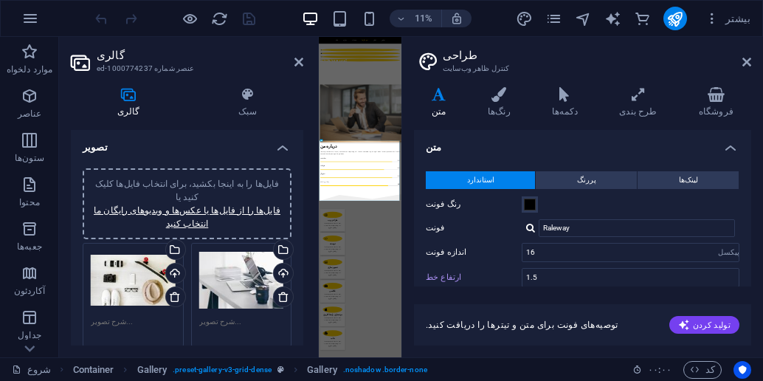
type input "1.7"
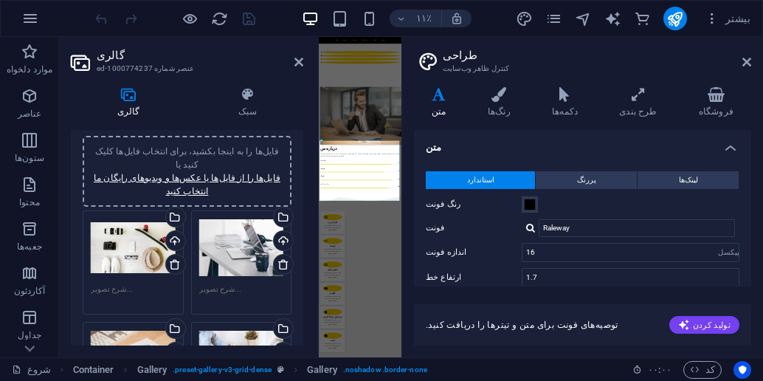
scroll to position [0, 0]
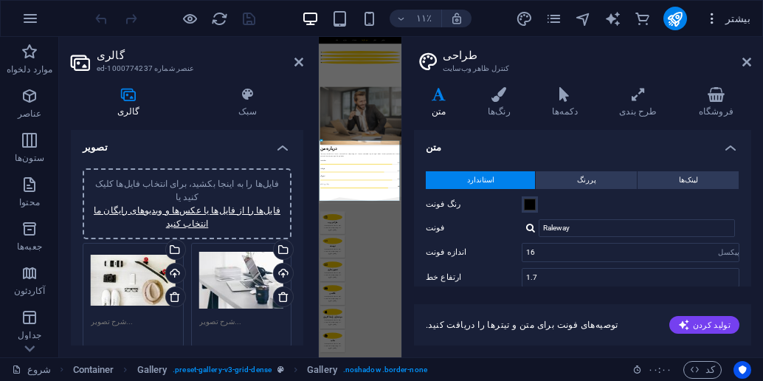
click at [719, 15] on icon "button" at bounding box center [712, 18] width 15 height 15
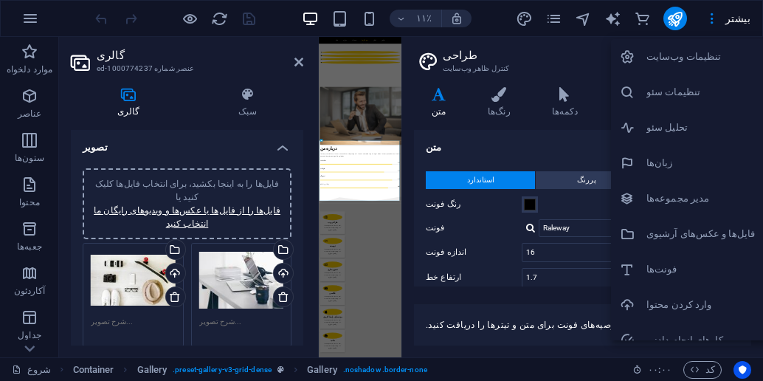
click at [676, 58] on font "تنظیمات وب‌سایت" at bounding box center [683, 56] width 75 height 11
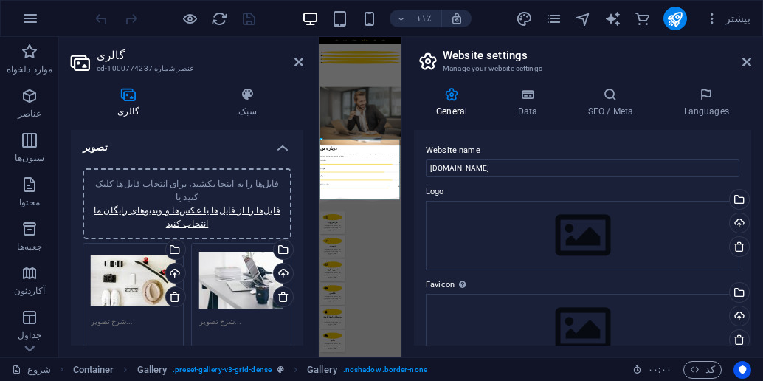
scroll to position [2866, 0]
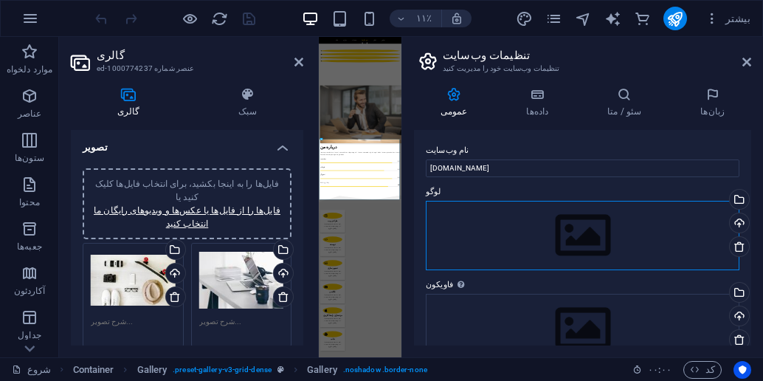
click at [468, 224] on div "فایل‌ها را به اینجا بکشید، برای انتخاب فایل‌ها کلیک کنید یا فایل‌ها را از فایل‌…" at bounding box center [583, 235] width 314 height 69
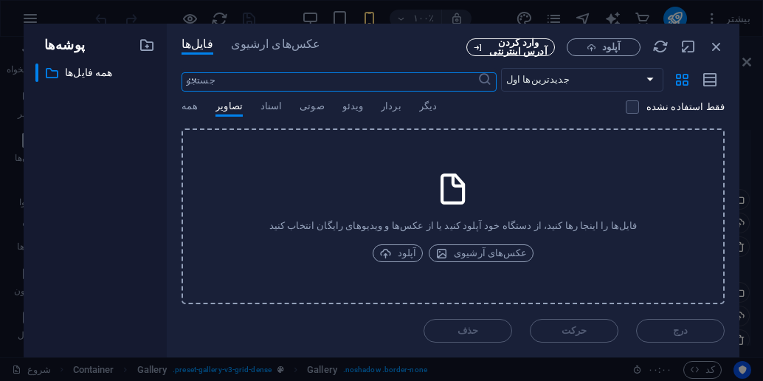
click at [514, 50] on font "وارد کردن آدرس اینترنتی" at bounding box center [518, 47] width 58 height 20
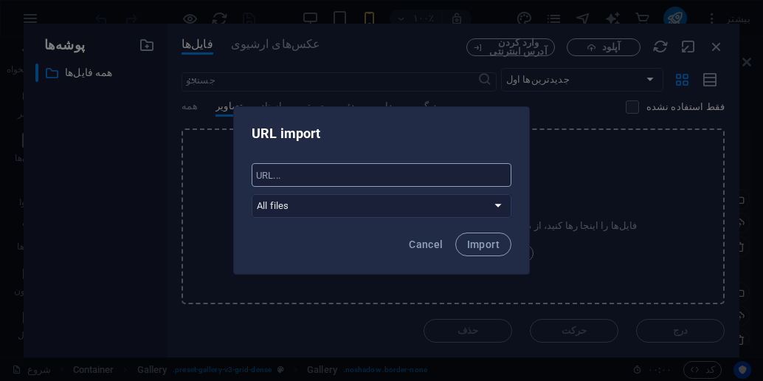
click at [308, 179] on input "text" at bounding box center [382, 175] width 260 height 24
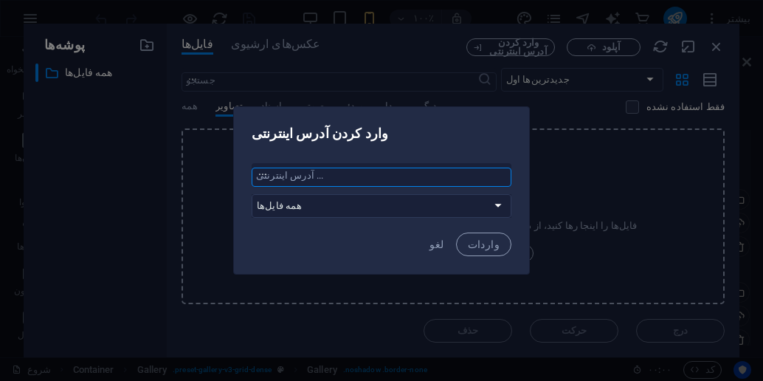
type input "b"
type input "www.babakhtiyari.ir"
click at [500, 238] on button "واردات" at bounding box center [483, 244] width 55 height 24
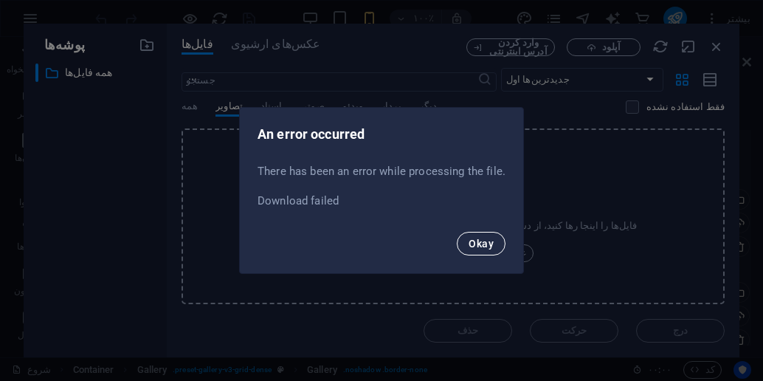
click at [473, 242] on span "Okay" at bounding box center [481, 244] width 25 height 12
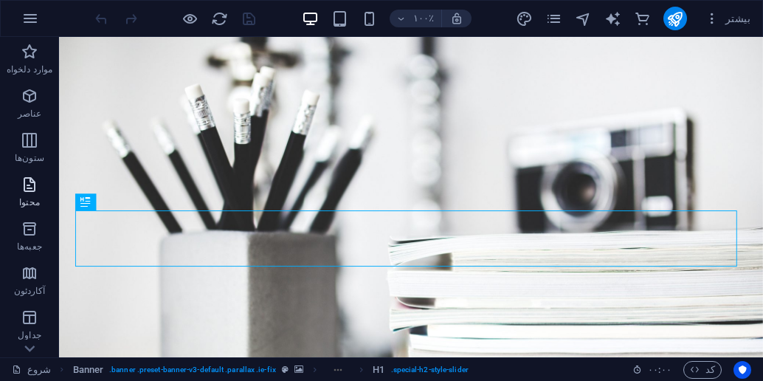
click at [27, 184] on icon "button" at bounding box center [30, 185] width 18 height 18
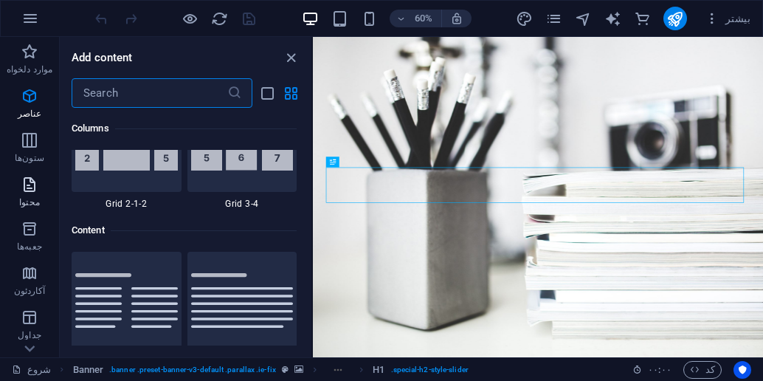
scroll to position [2582, 0]
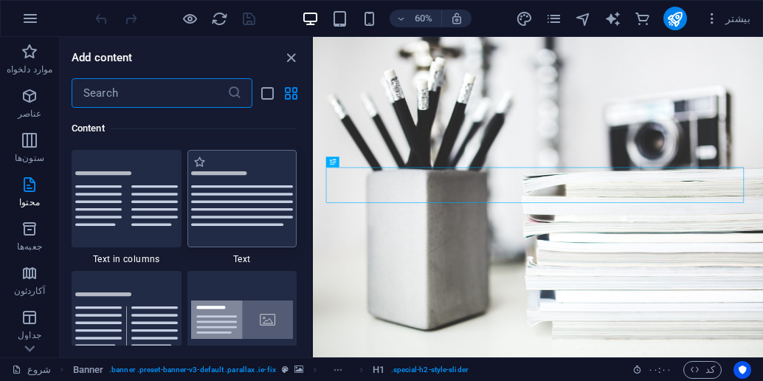
click at [235, 225] on div at bounding box center [242, 198] width 110 height 97
click at [313, 215] on div "برای جایگزینی محتوای موجود، آن را به اینجا بکشید. اگر می‌خواهید عنصر جدیدی ایجا…" at bounding box center [538, 197] width 450 height 320
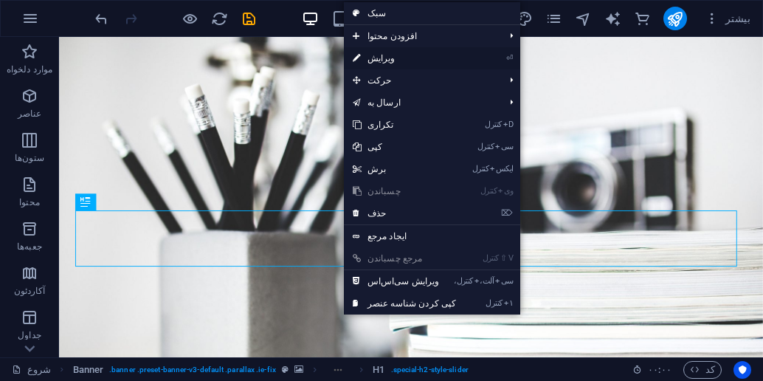
click at [354, 60] on icon at bounding box center [356, 58] width 7 height 22
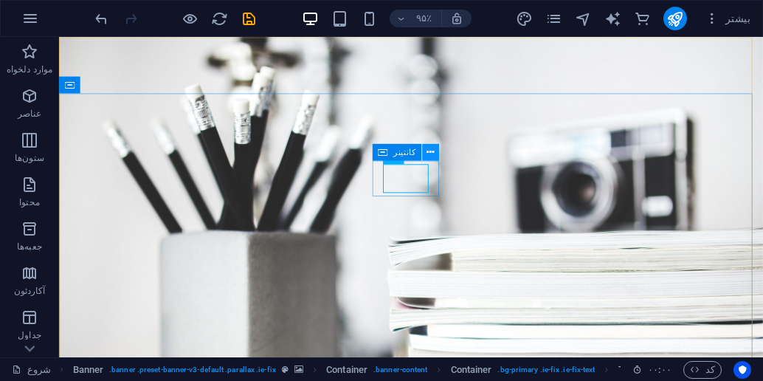
click at [427, 150] on icon at bounding box center [430, 152] width 7 height 15
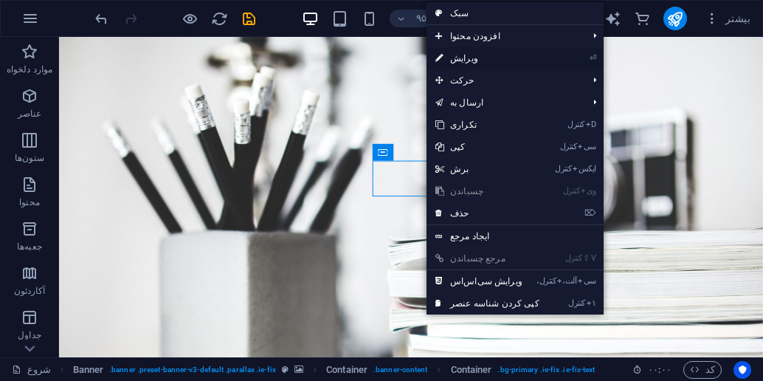
click at [437, 57] on icon at bounding box center [438, 58] width 7 height 22
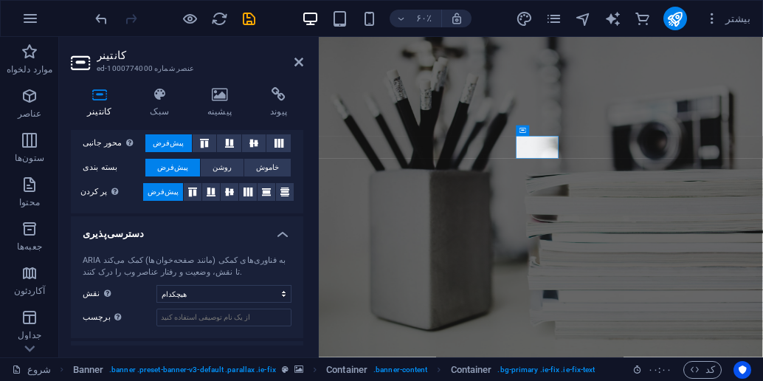
scroll to position [348, 0]
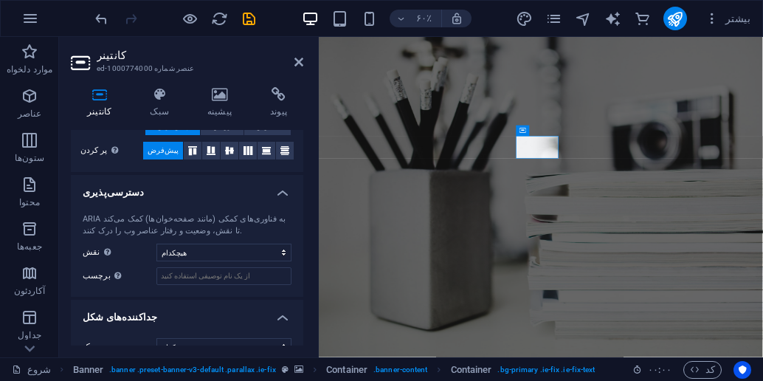
drag, startPoint x: 294, startPoint y: 270, endPoint x: 292, endPoint y: 248, distance: 22.2
click at [292, 248] on div "ARIA به فناوری‌های کمکی (مانند صفحه‌خوان‌ها) کمک می‌کند تا نقش، وضعیت و رفتار ع…" at bounding box center [187, 248] width 232 height 95
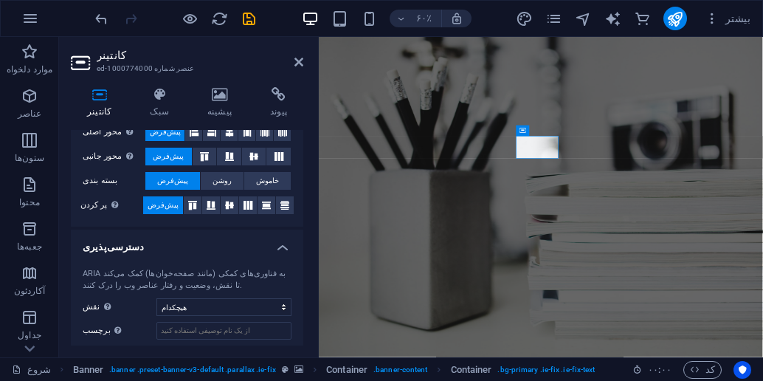
scroll to position [281, 0]
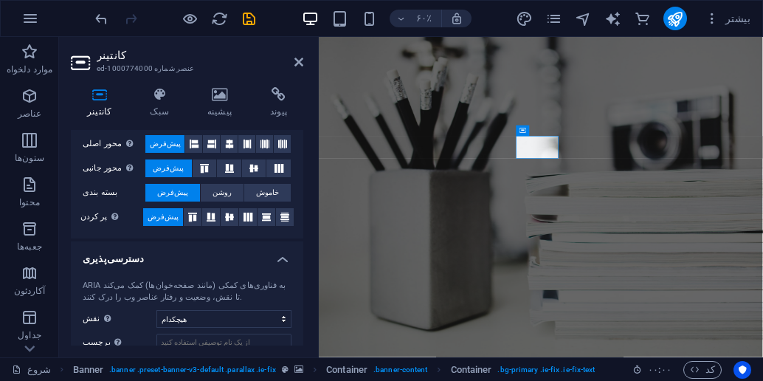
drag, startPoint x: 300, startPoint y: 252, endPoint x: 308, endPoint y: 212, distance: 40.7
click at [306, 208] on div "کانتینر سبک پیشینه پیوند اندازه ارتفاع پیش‌فرض پیکسل رم % وی اچ فولکس واگن حداق…" at bounding box center [187, 216] width 256 height 282
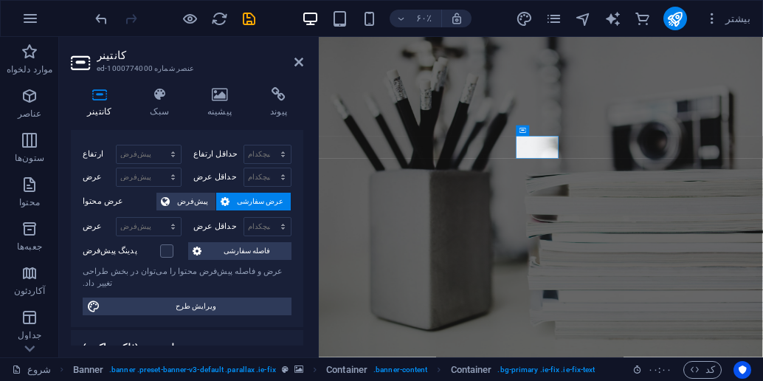
scroll to position [0, 0]
